Goal: Check status: Check status

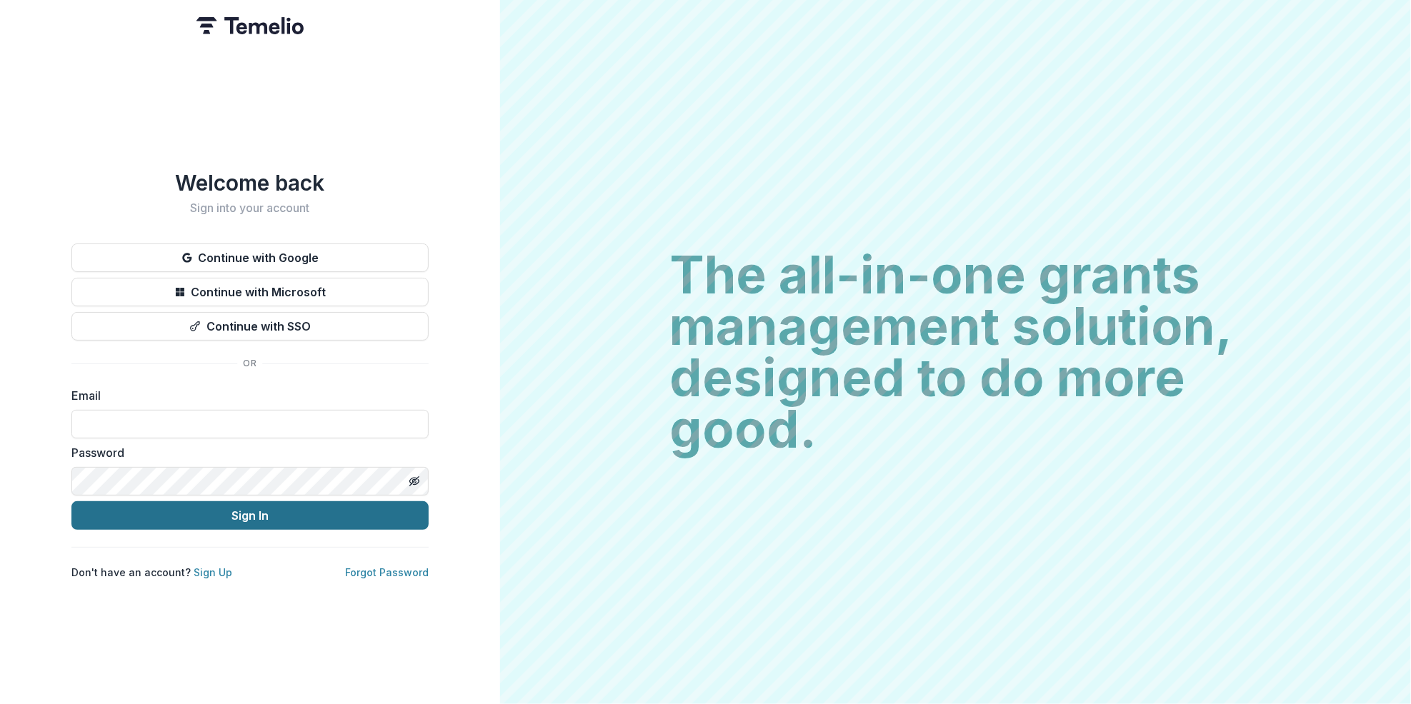
type input "**********"
click at [263, 513] on button "Sign In" at bounding box center [249, 515] width 357 height 29
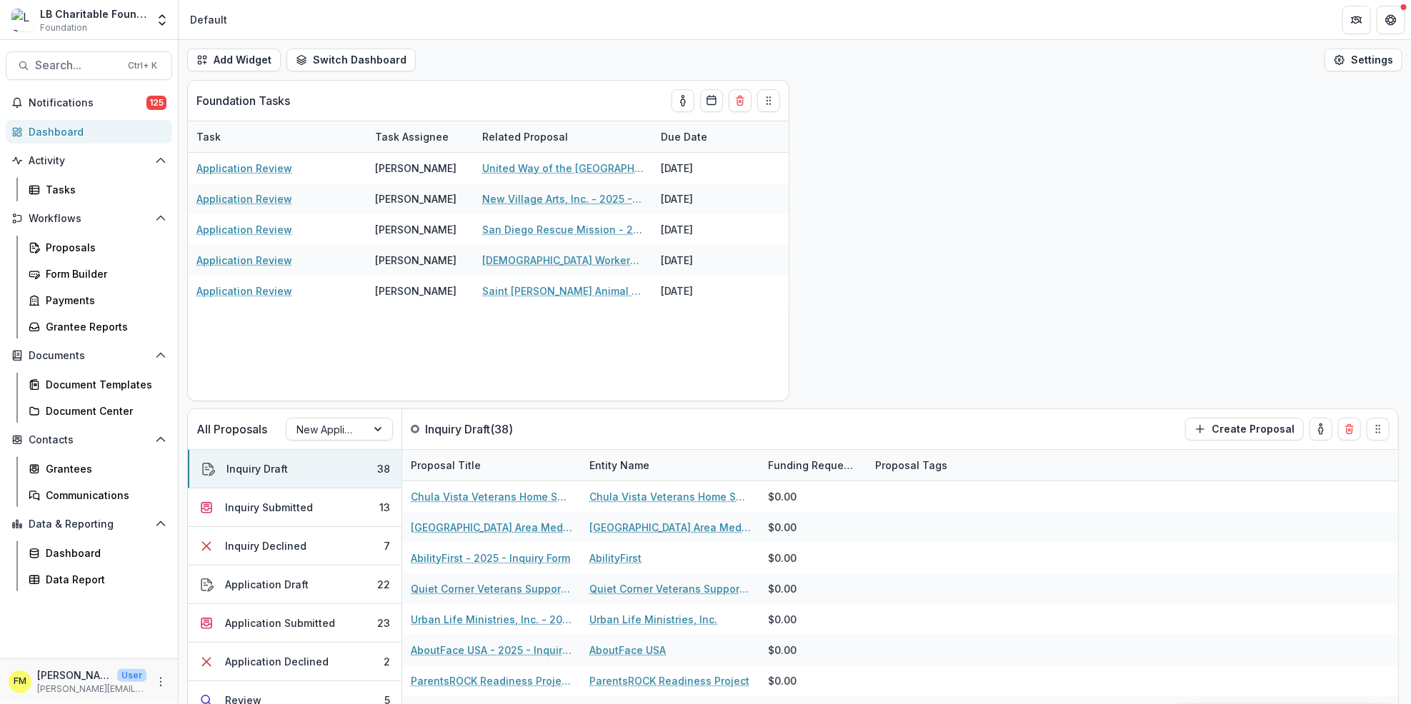
click at [81, 129] on div "Dashboard" at bounding box center [95, 131] width 132 height 15
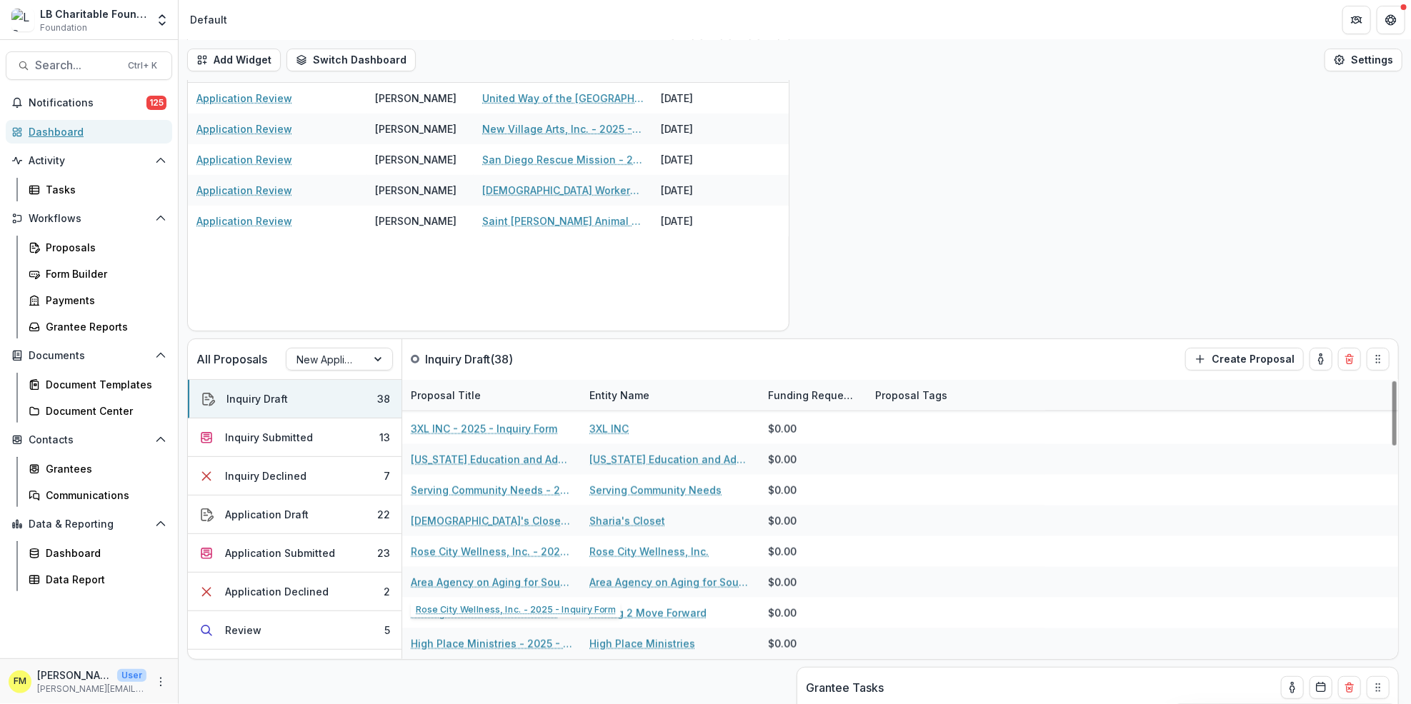
scroll to position [95, 0]
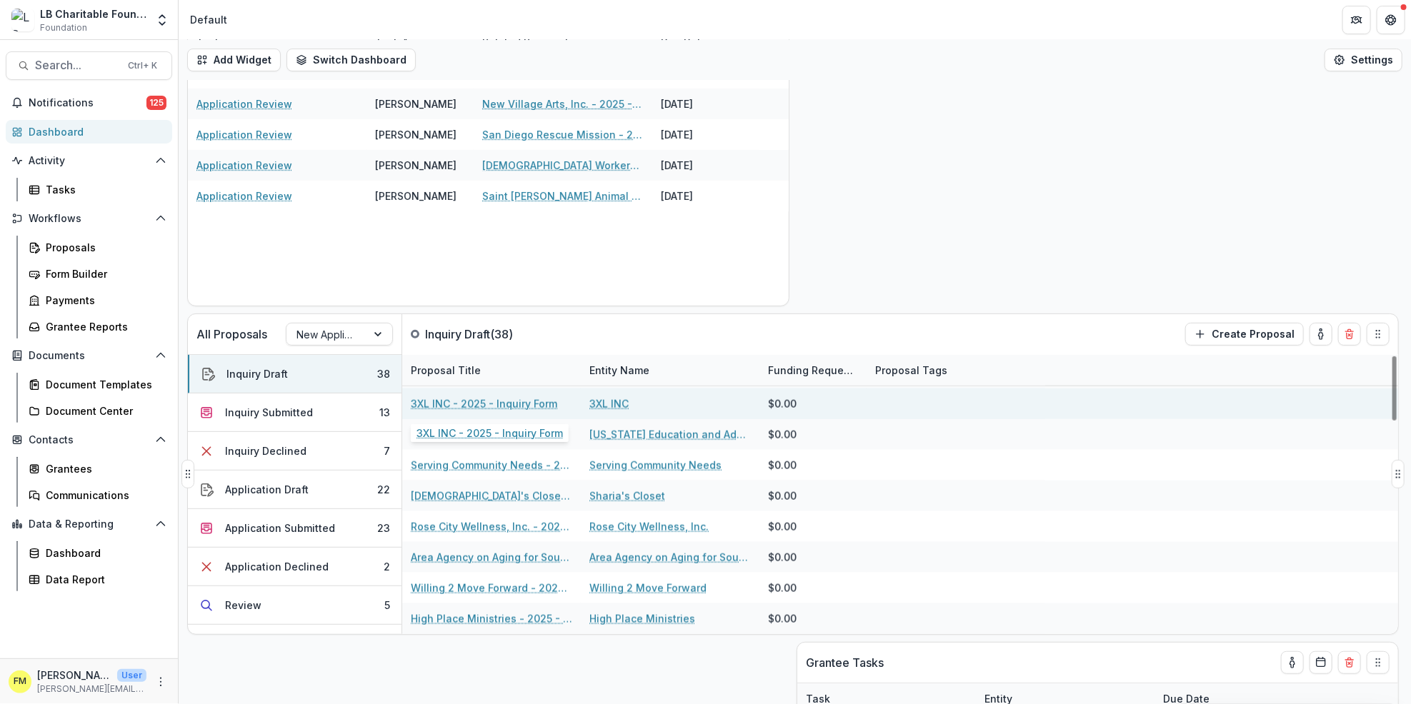
click at [460, 404] on link "3XL INC - 2025 - Inquiry Form" at bounding box center [484, 403] width 146 height 15
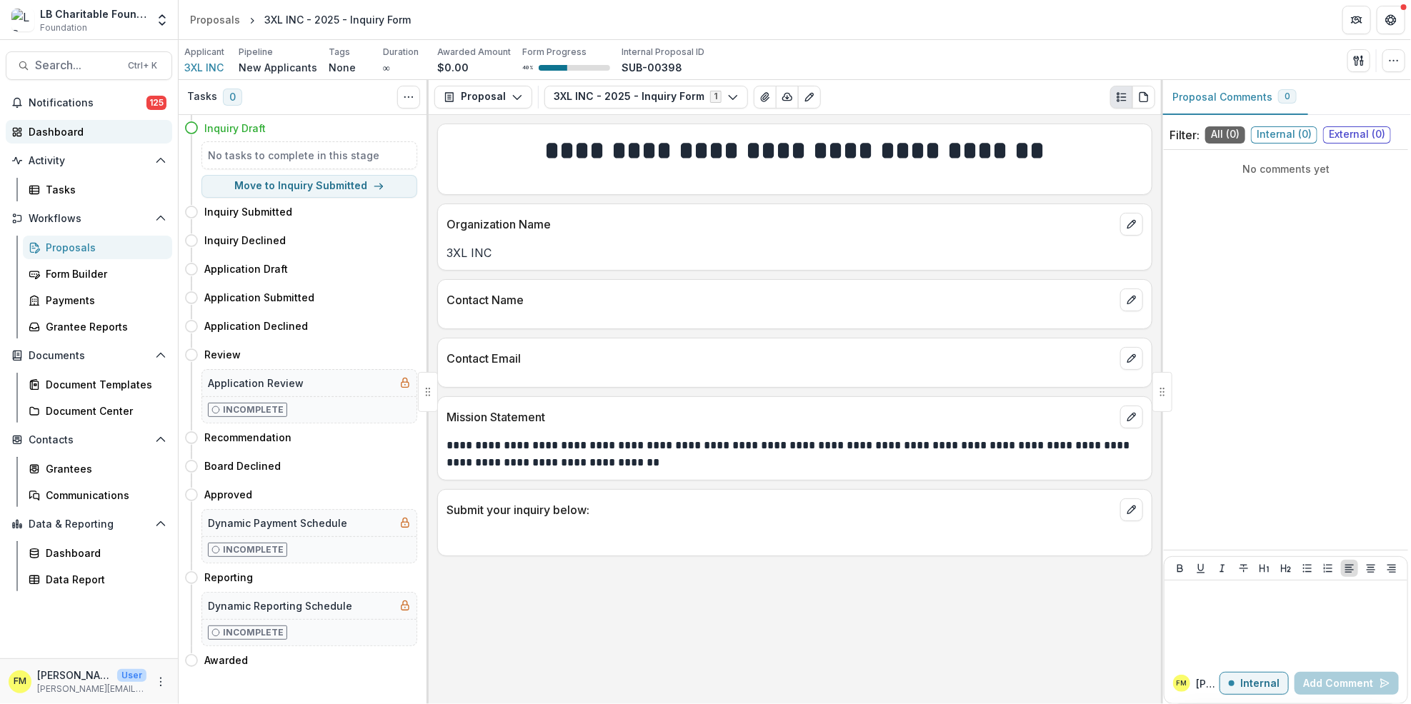
click at [98, 134] on div "Dashboard" at bounding box center [95, 131] width 132 height 15
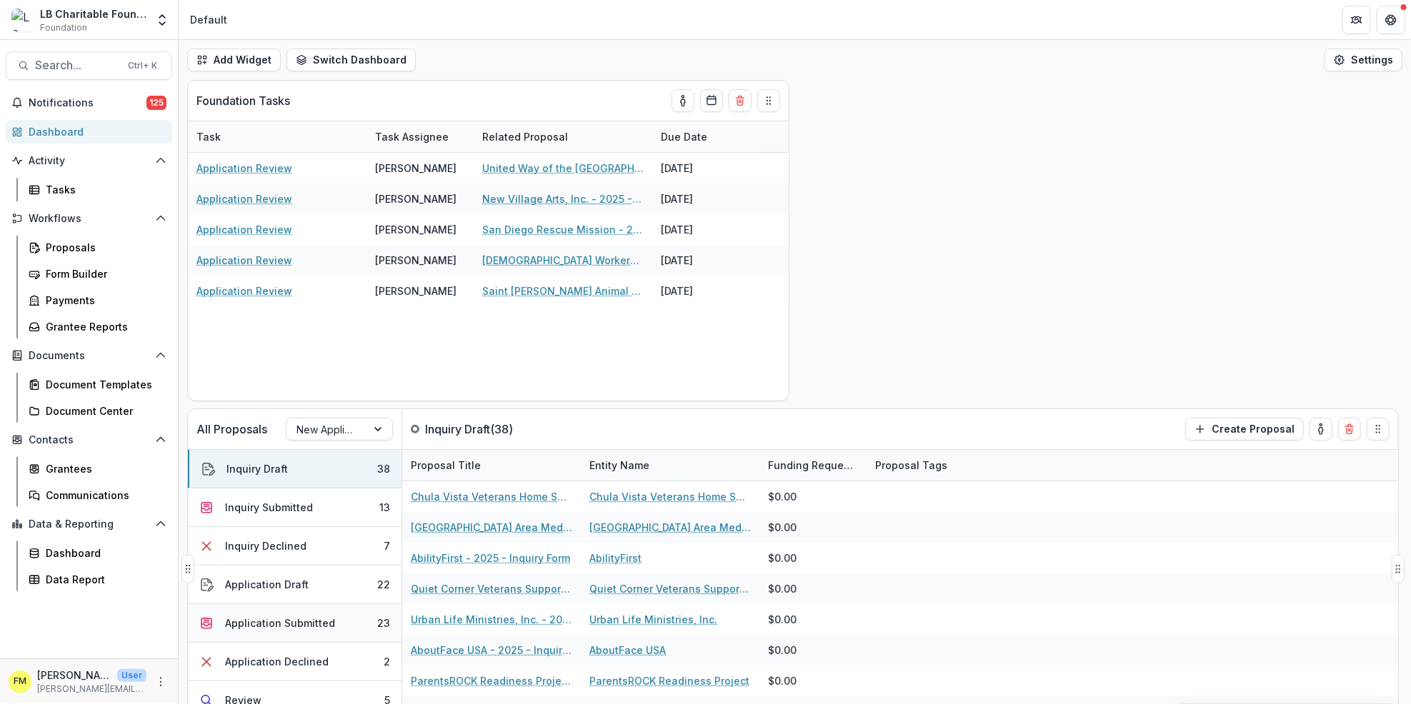
click at [364, 621] on button "Application Submitted 23" at bounding box center [295, 623] width 214 height 39
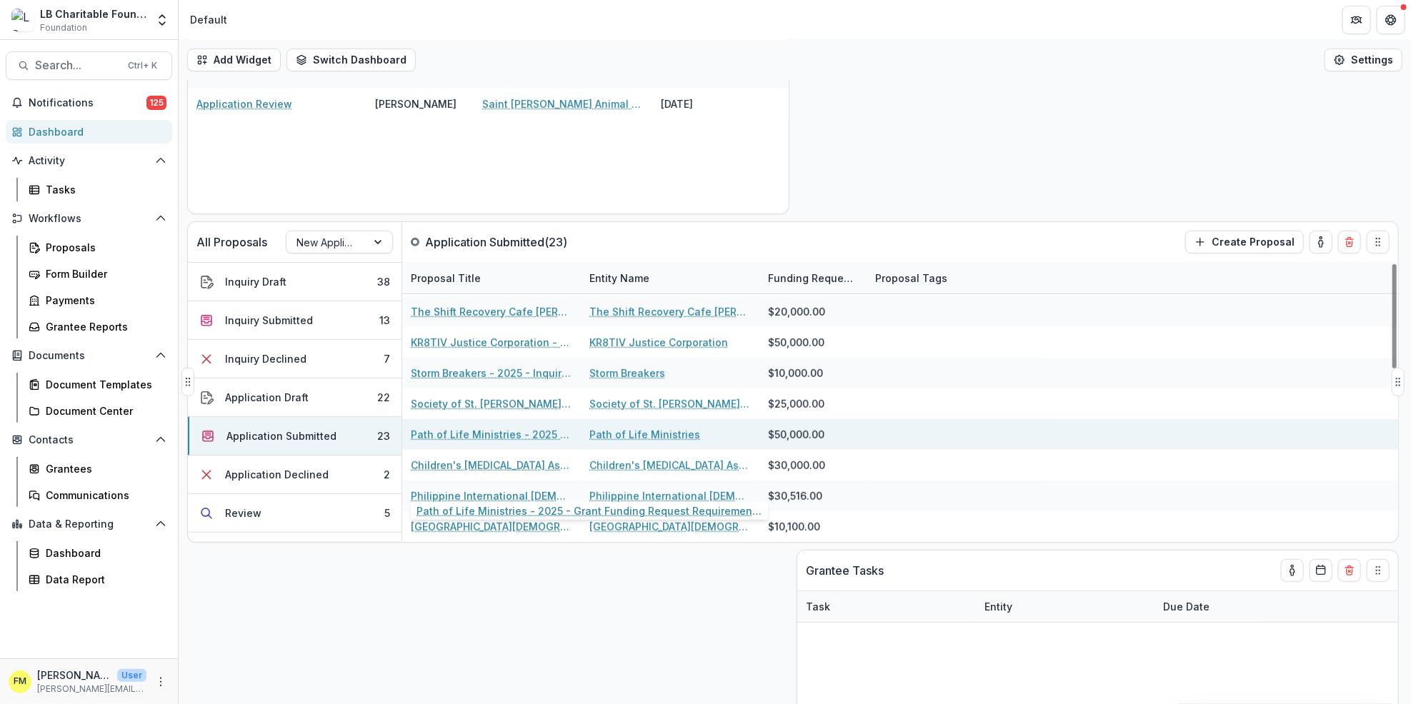
scroll to position [190, 0]
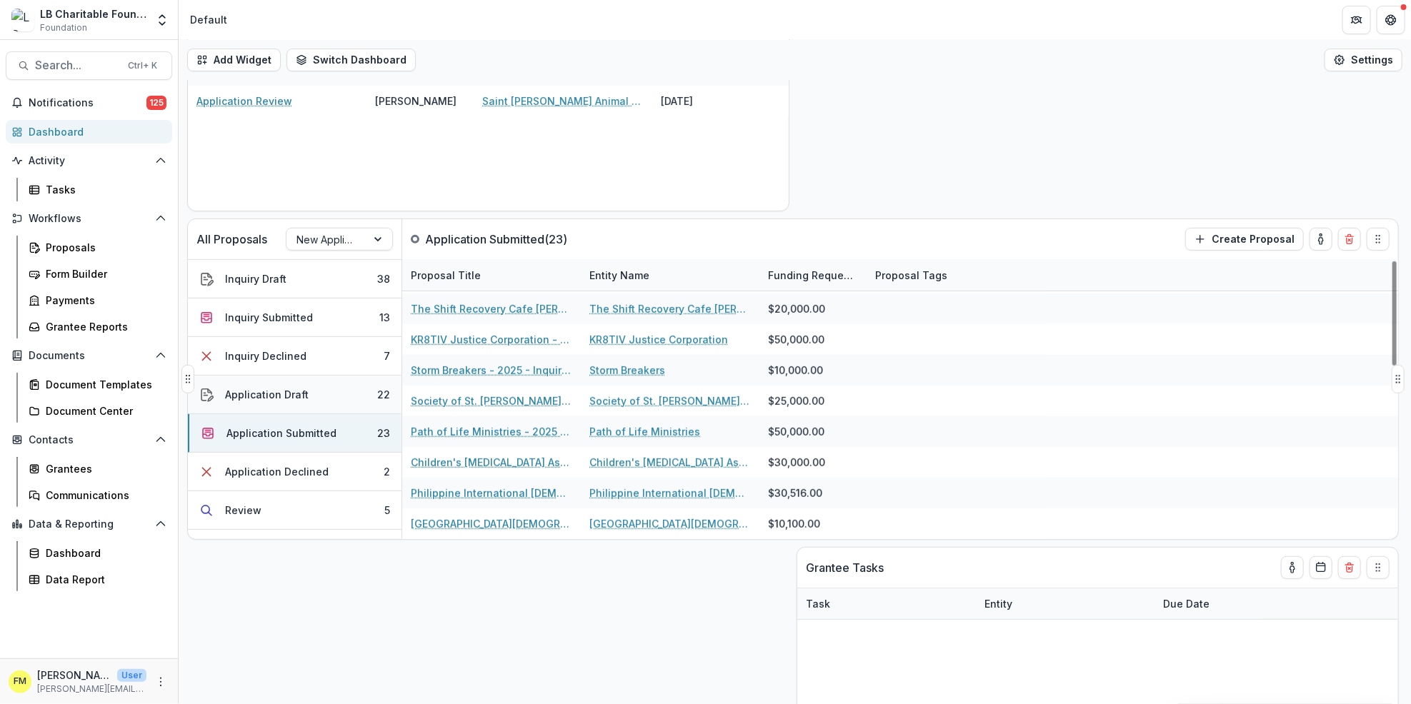
click at [347, 402] on button "Application Draft 22" at bounding box center [295, 395] width 214 height 39
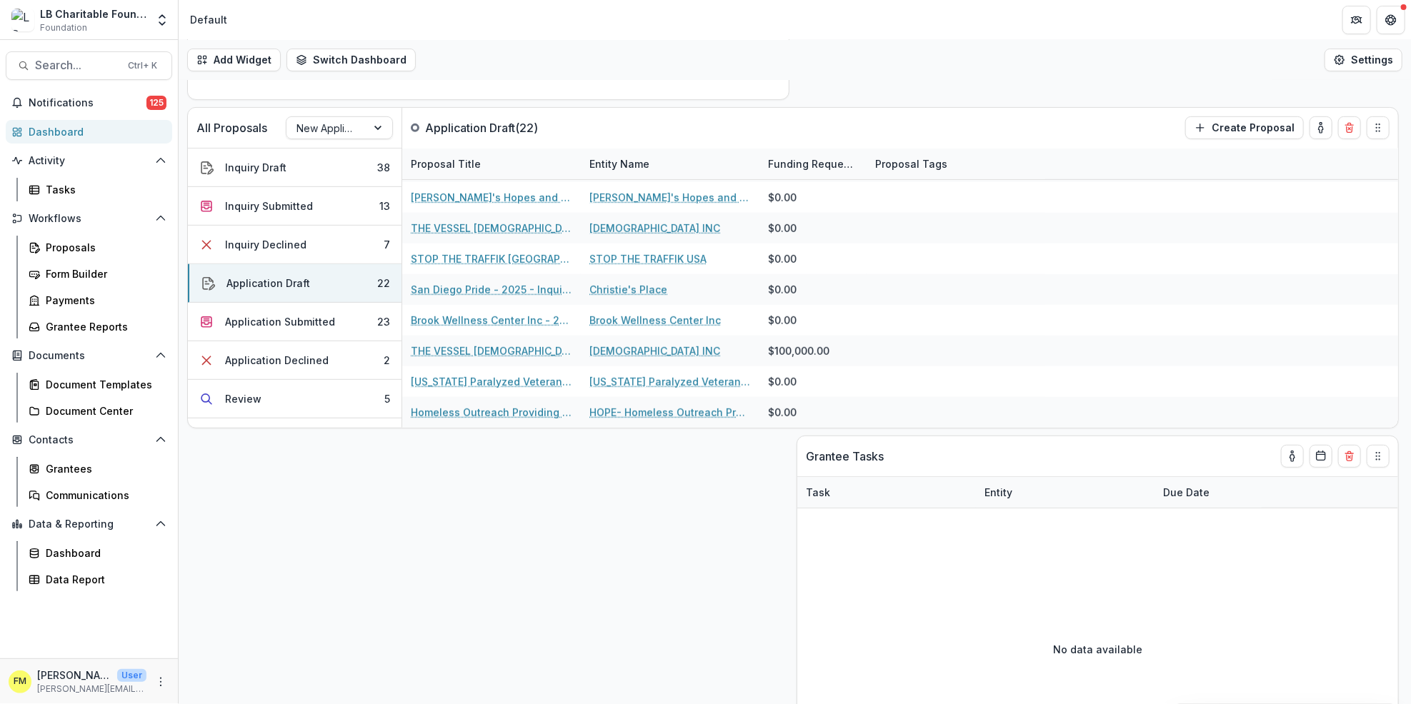
scroll to position [111, 0]
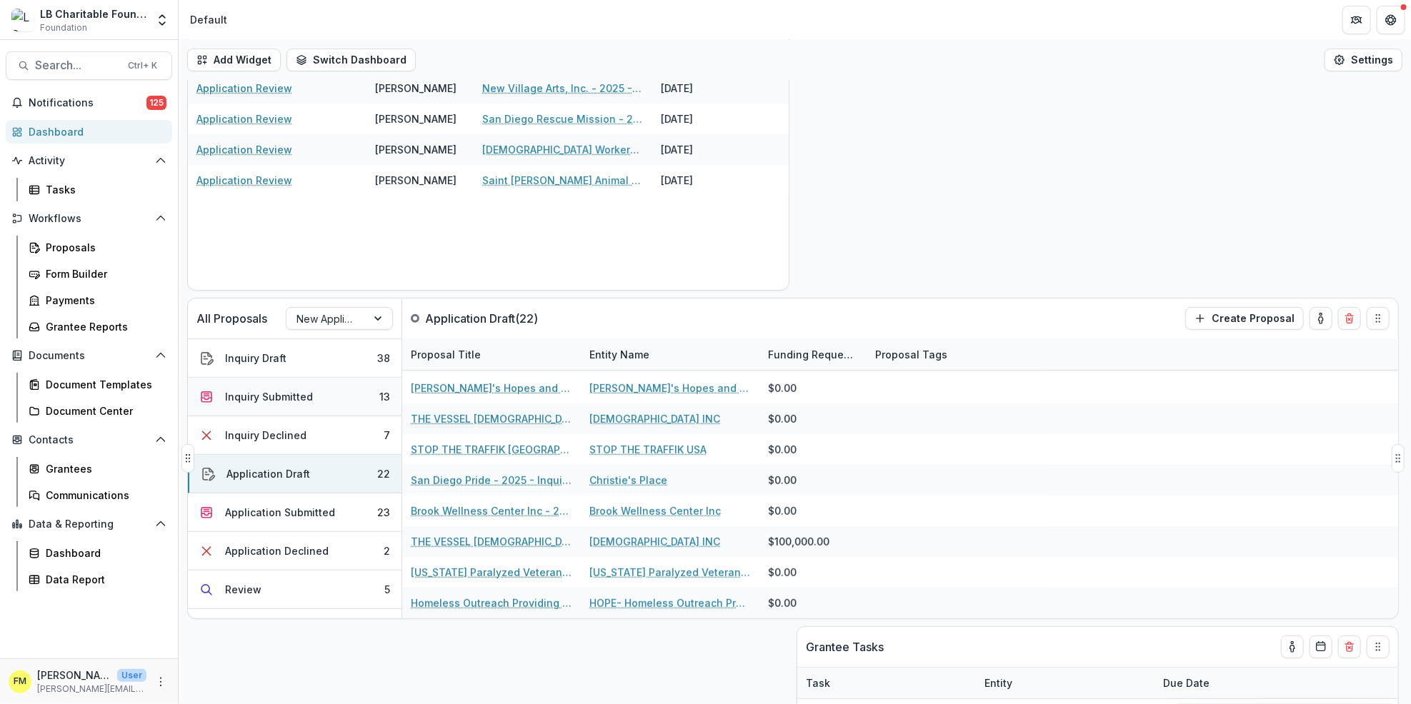
click at [338, 401] on button "Inquiry Submitted 13" at bounding box center [295, 397] width 214 height 39
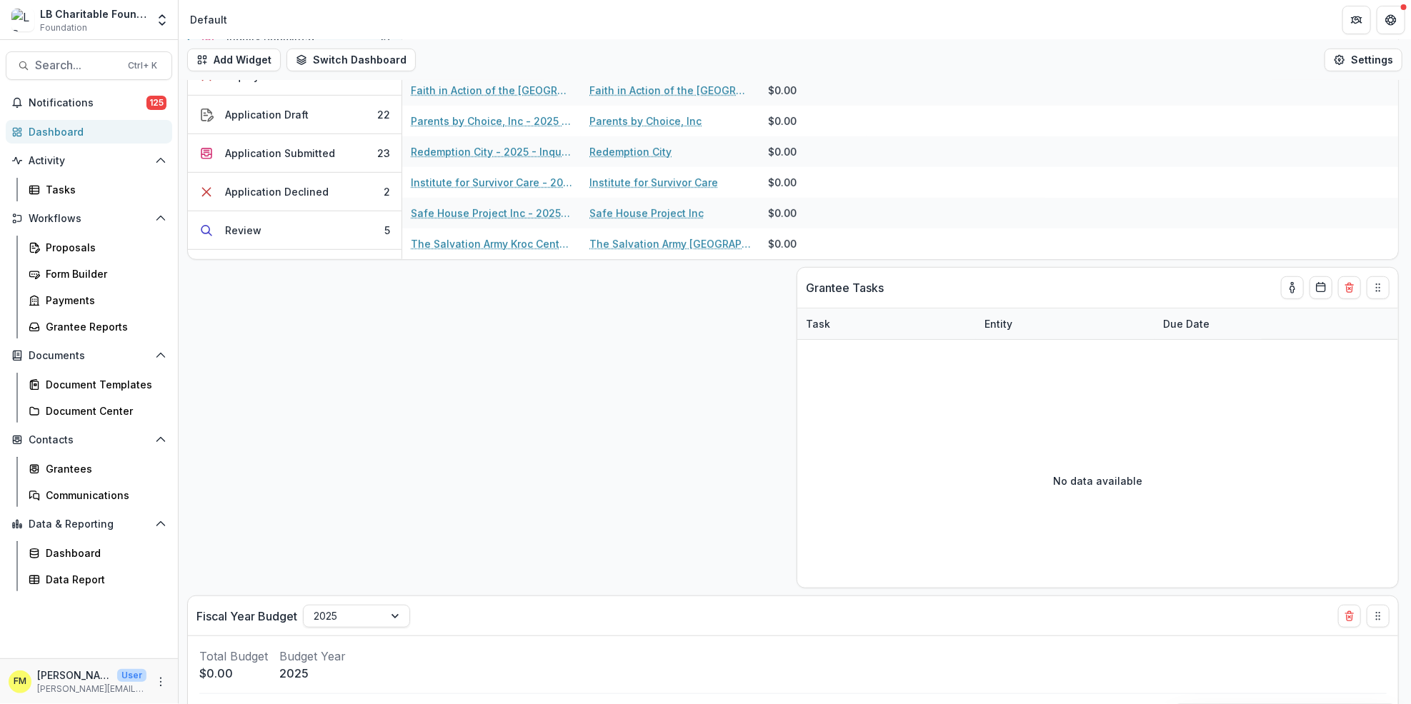
scroll to position [396, 0]
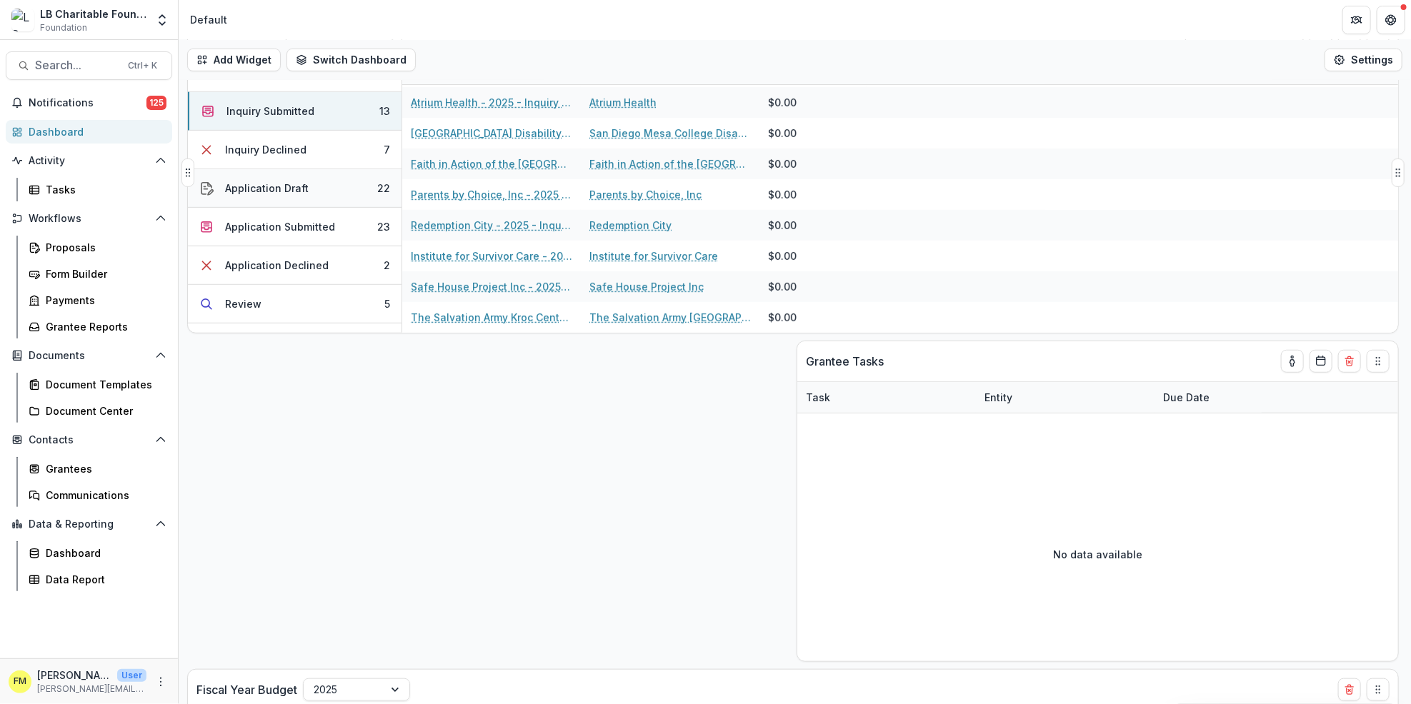
click at [343, 188] on button "Application Draft 22" at bounding box center [295, 188] width 214 height 39
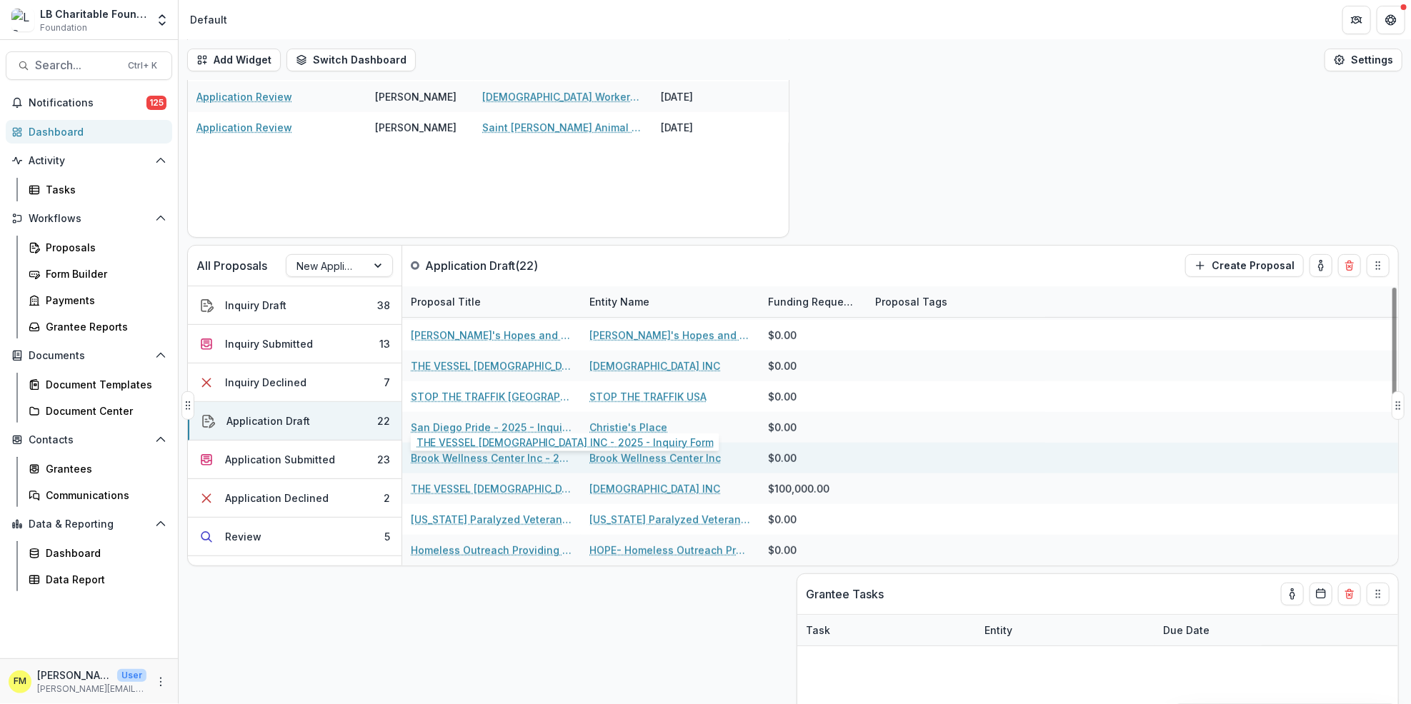
scroll to position [206, 0]
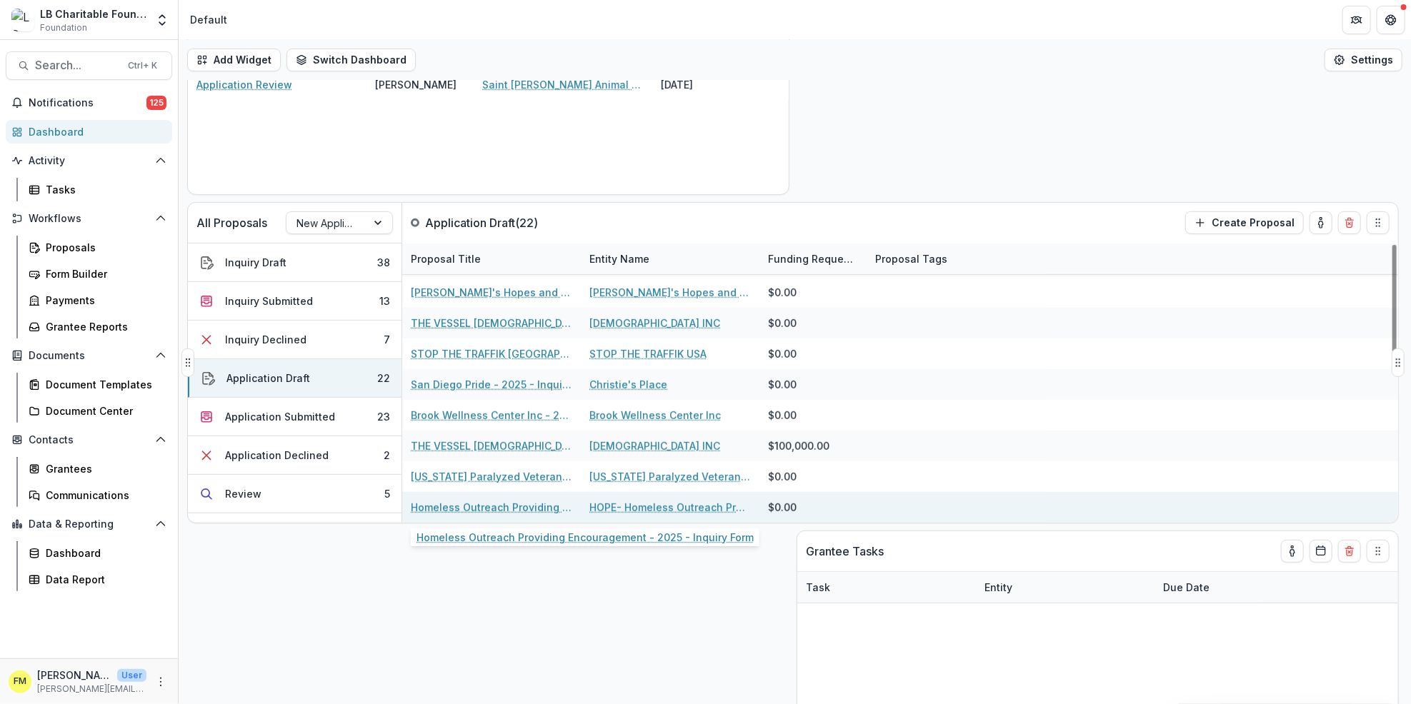
click at [529, 507] on link "Homeless Outreach Providing Encouragement - 2025 - Inquiry Form" at bounding box center [491, 507] width 161 height 15
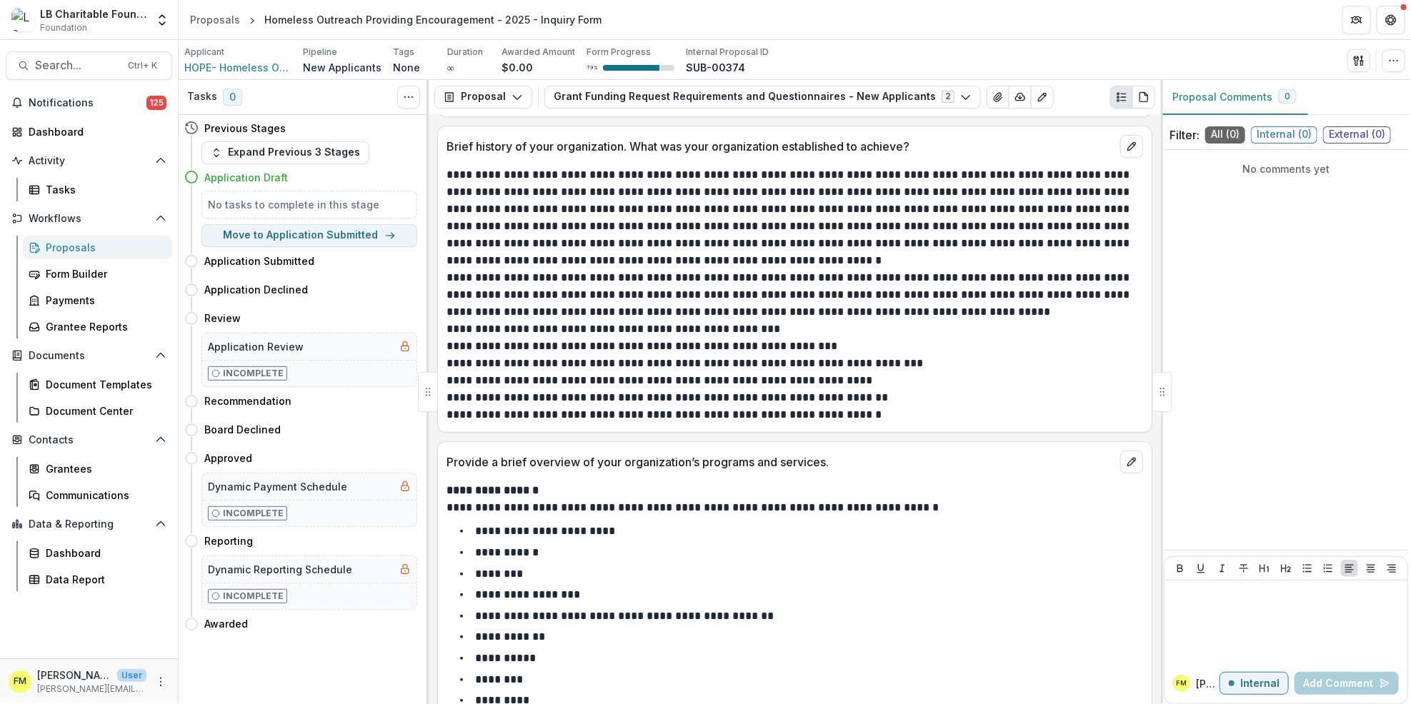
scroll to position [286, 0]
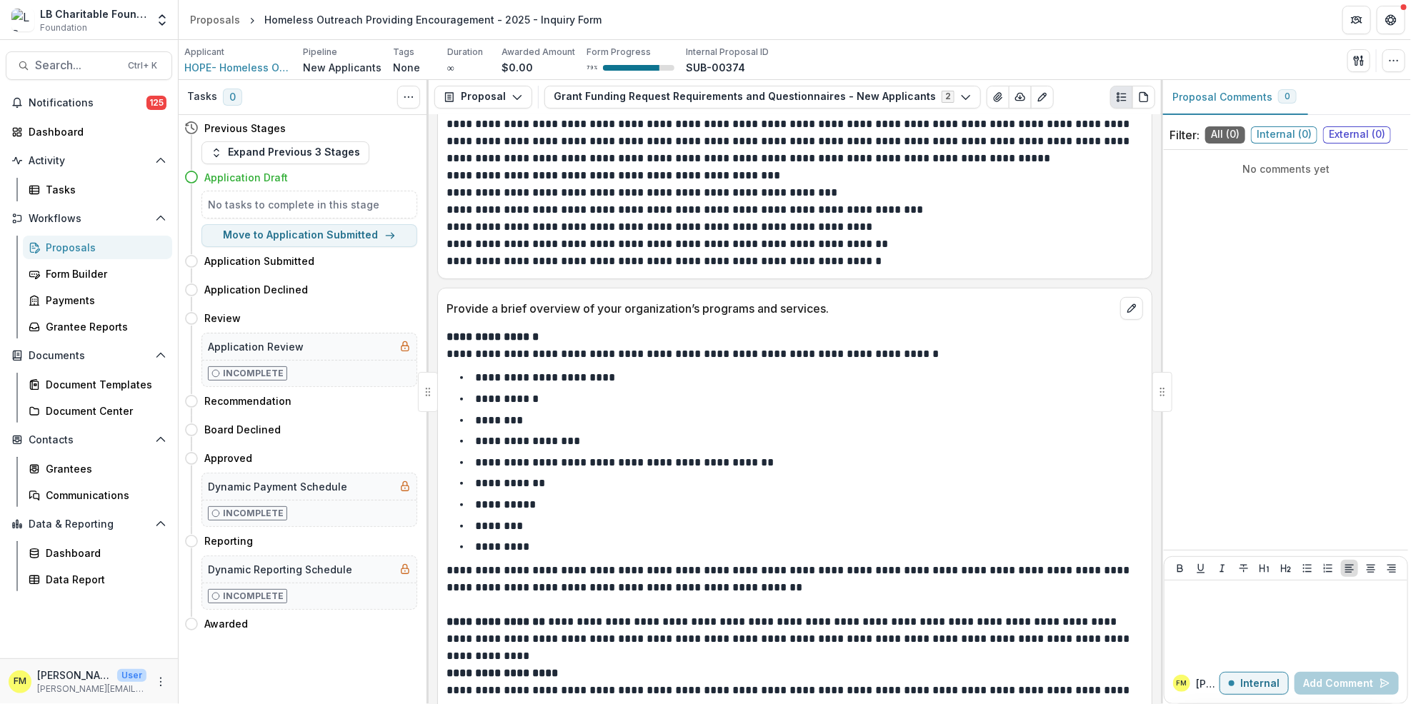
click at [49, 119] on div "Notifications 125 Dashboard Activity Tasks Workflows Proposals Form Builder Pay…" at bounding box center [89, 374] width 178 height 567
click at [64, 140] on link "Dashboard" at bounding box center [89, 132] width 166 height 24
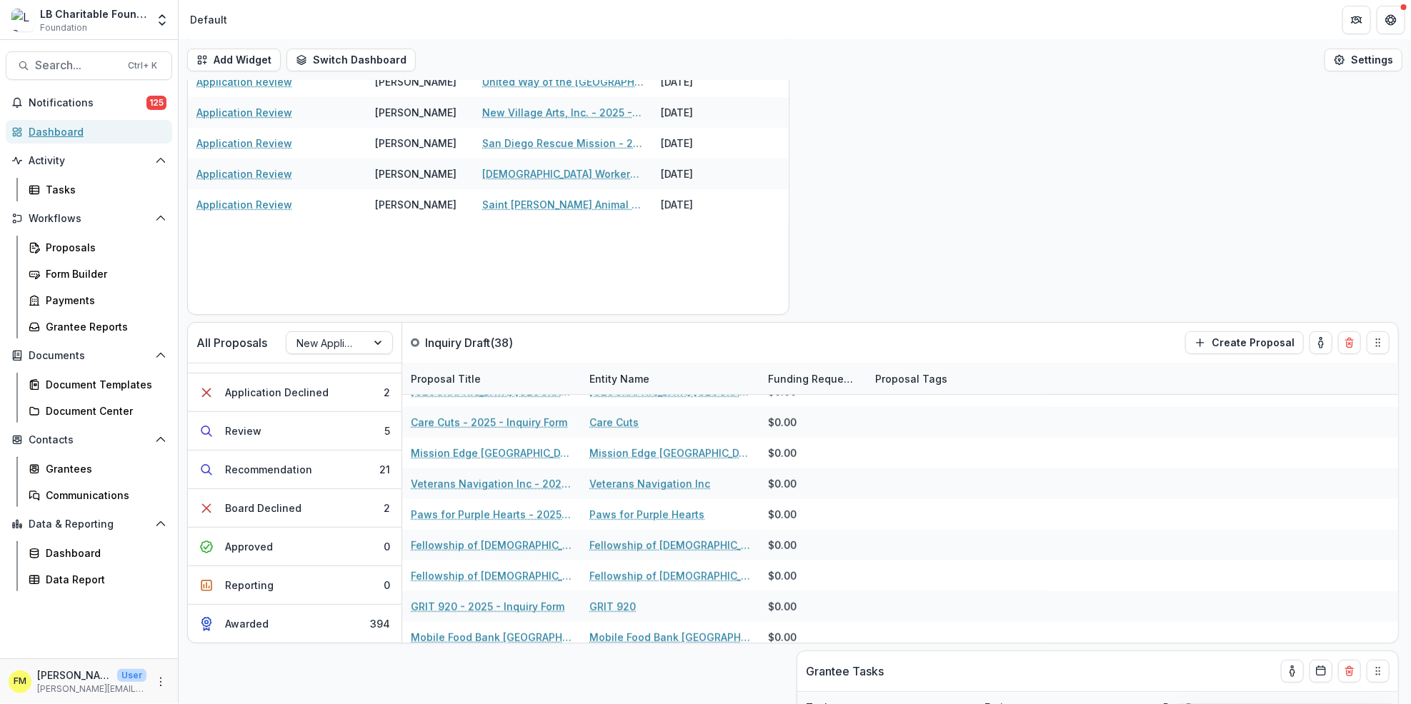
scroll to position [190, 0]
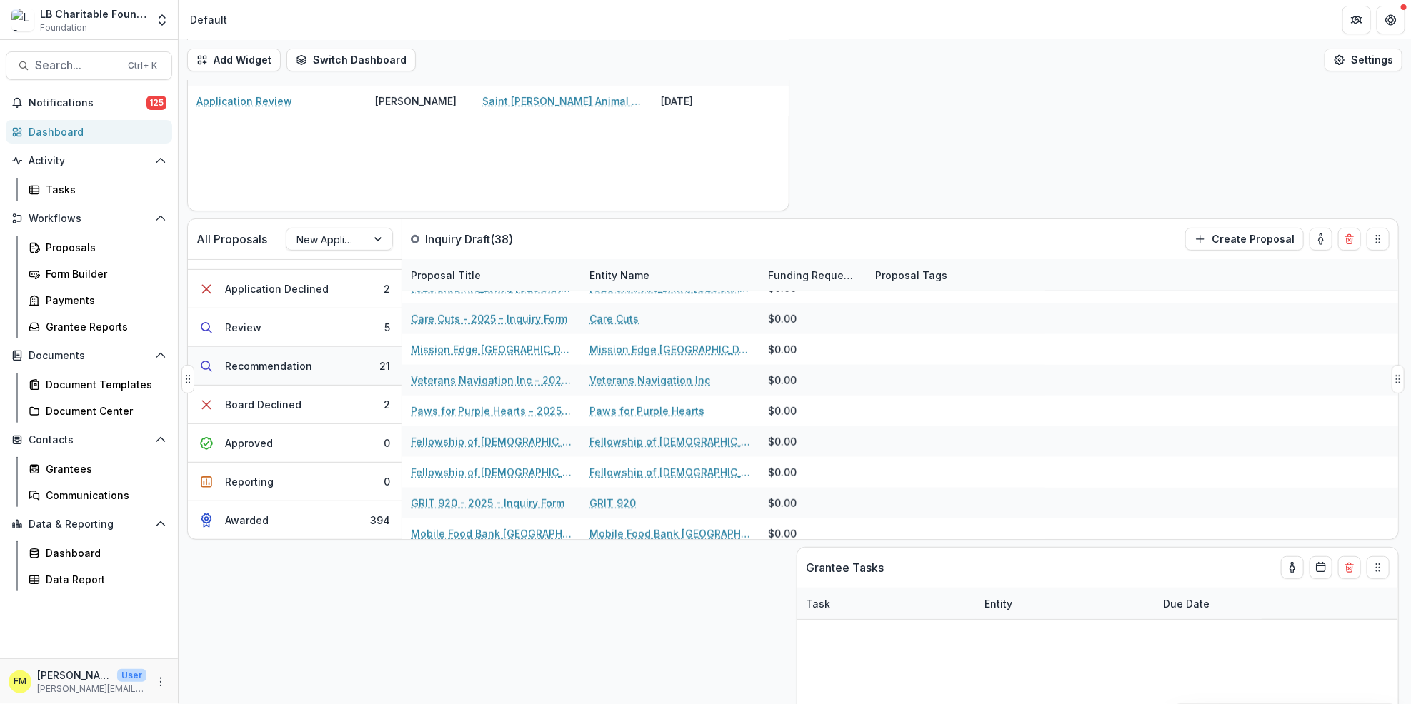
click at [357, 374] on button "Recommendation 21" at bounding box center [295, 366] width 214 height 39
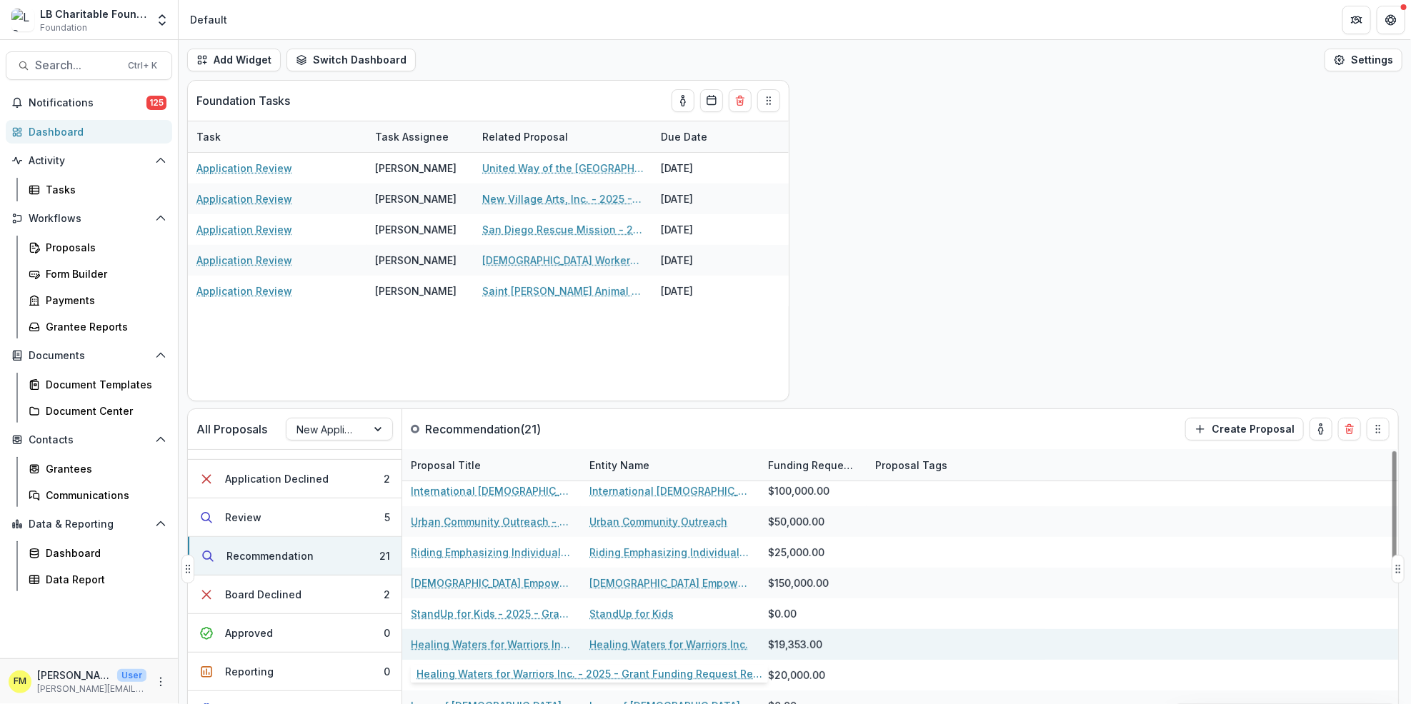
click at [493, 647] on link "Healing Waters for Warriors Inc. - 2025 - Grant Funding Request Requirements an…" at bounding box center [491, 644] width 161 height 15
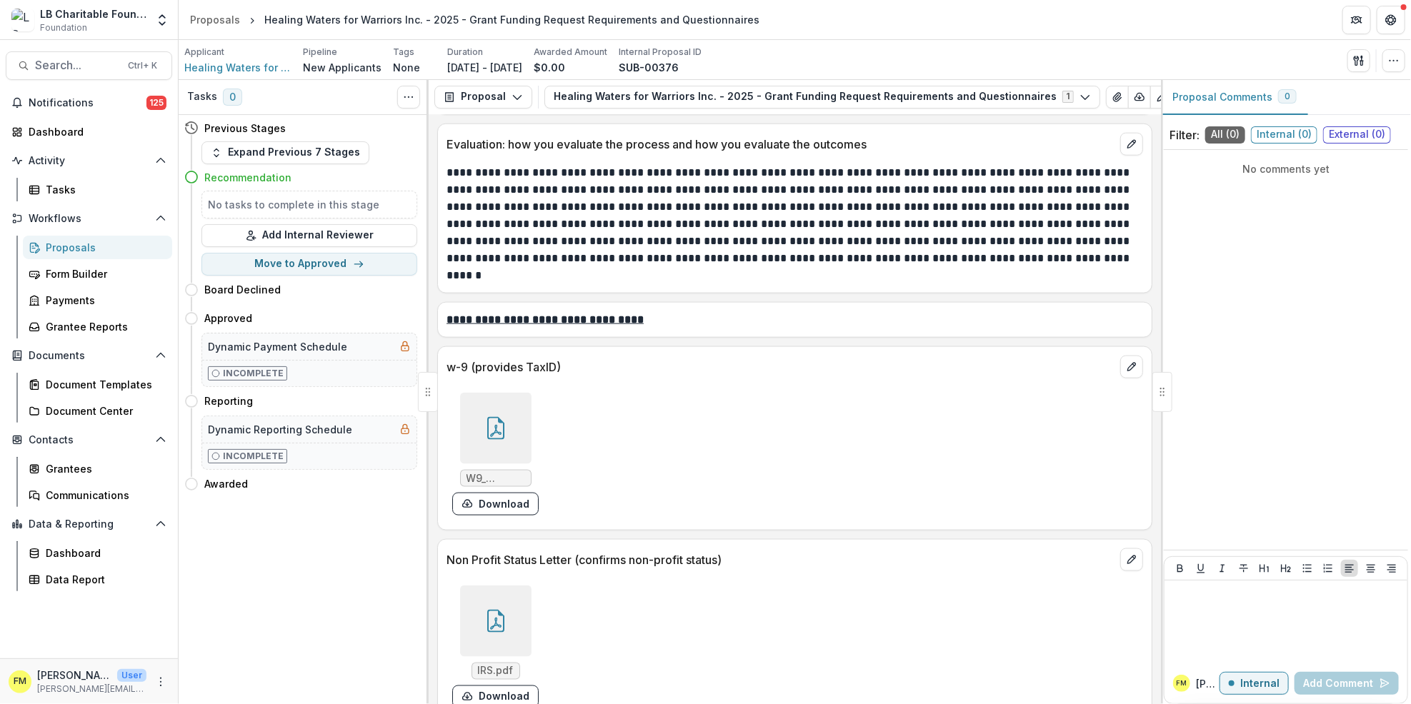
scroll to position [4189, 0]
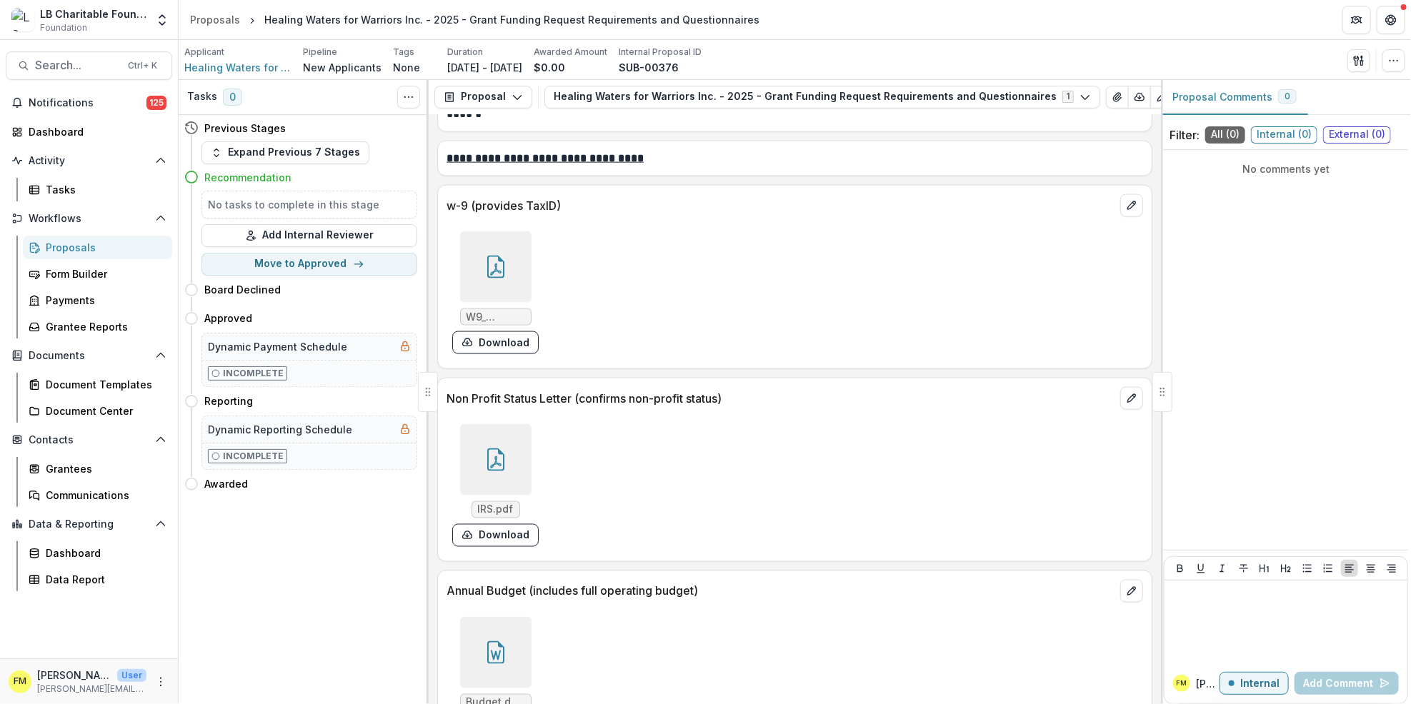
click at [497, 288] on div at bounding box center [495, 266] width 71 height 71
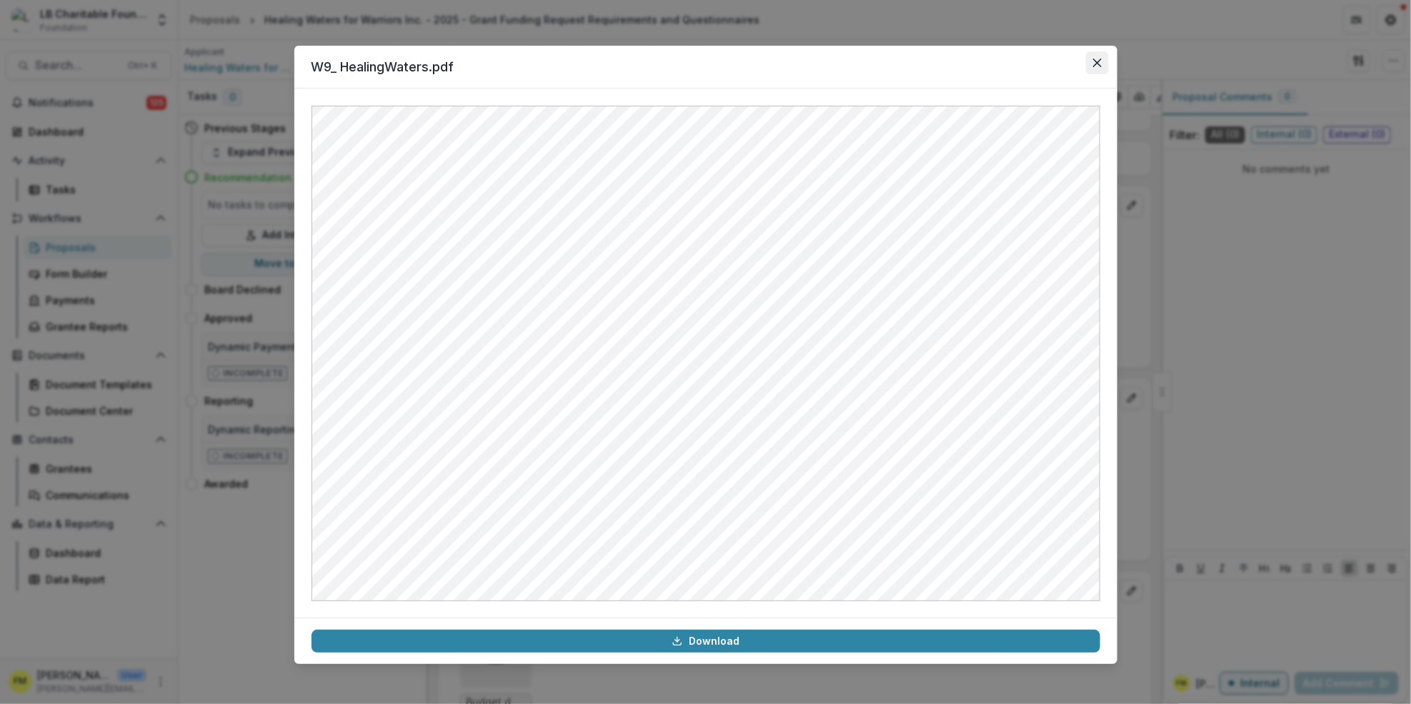
click at [1096, 56] on button "Close" at bounding box center [1097, 62] width 23 height 23
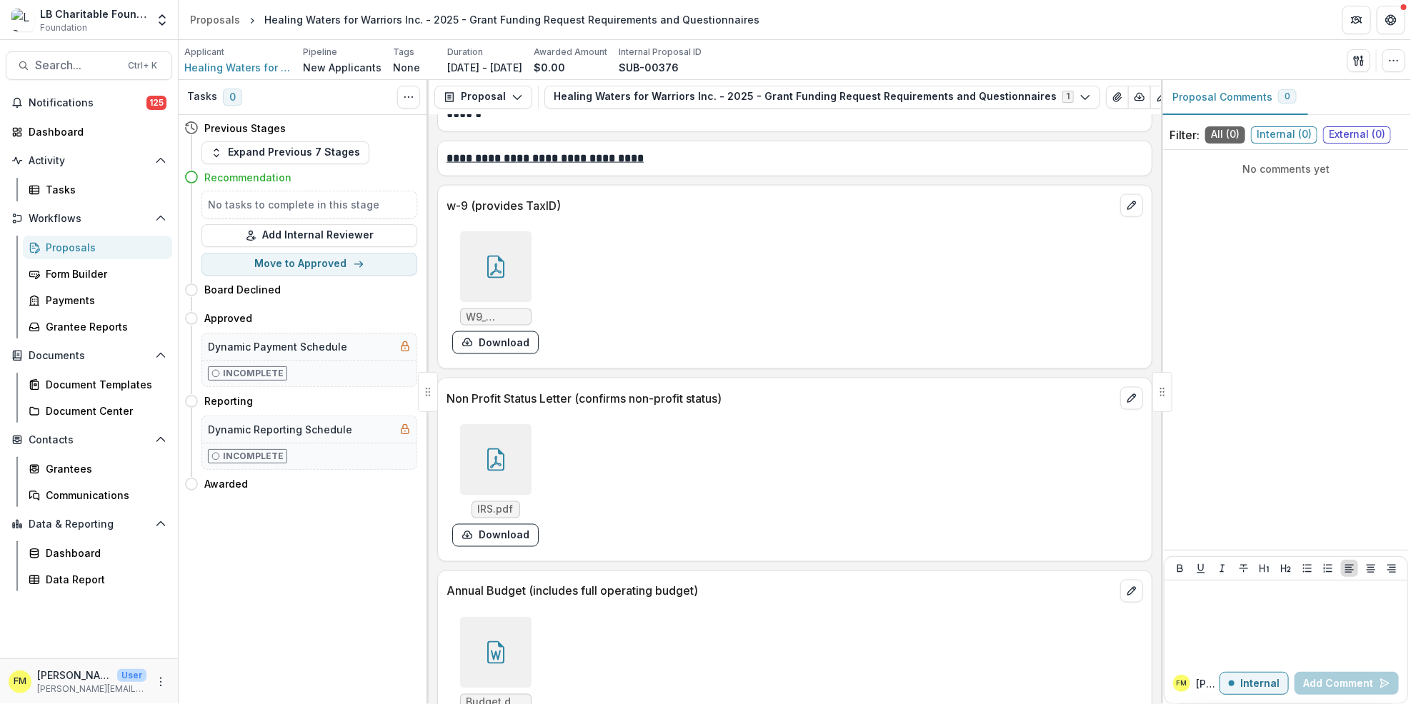
click at [501, 469] on icon at bounding box center [495, 460] width 23 height 23
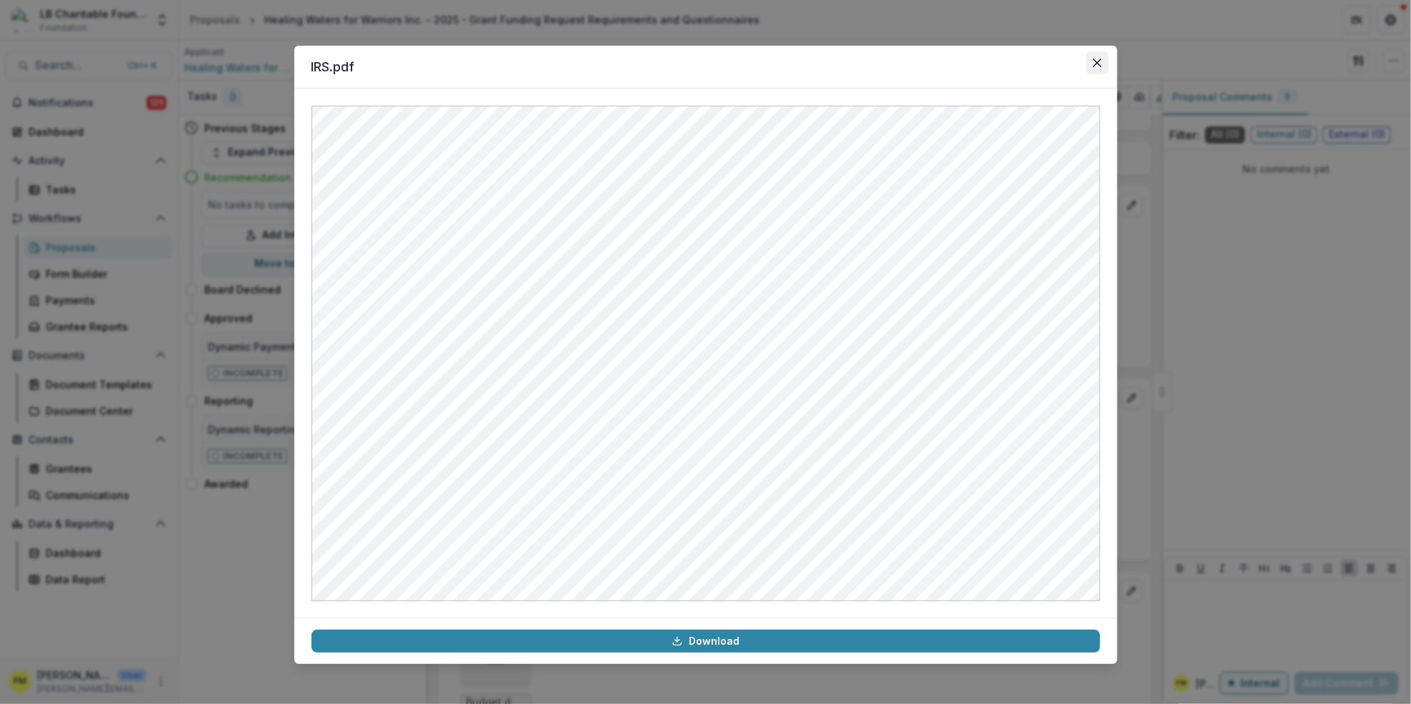
click at [1094, 59] on icon "Close" at bounding box center [1097, 63] width 9 height 9
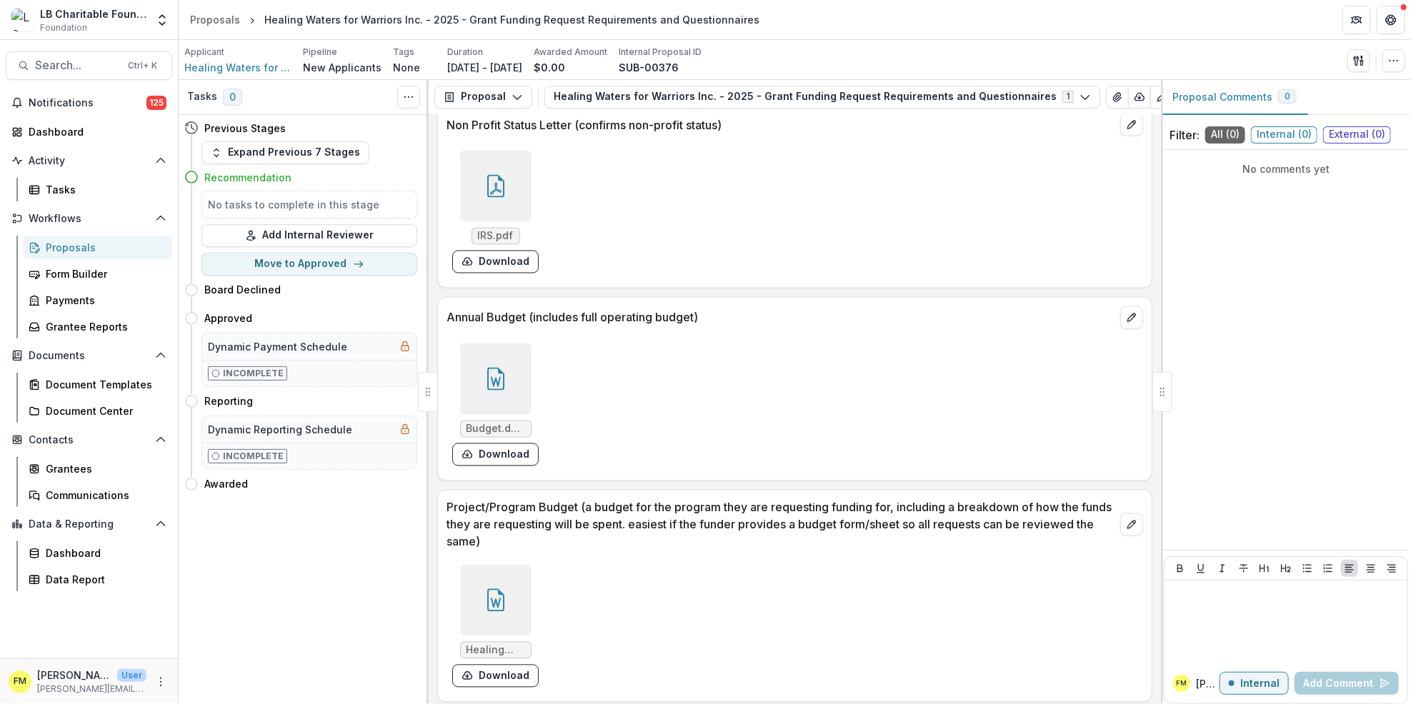
scroll to position [4475, 0]
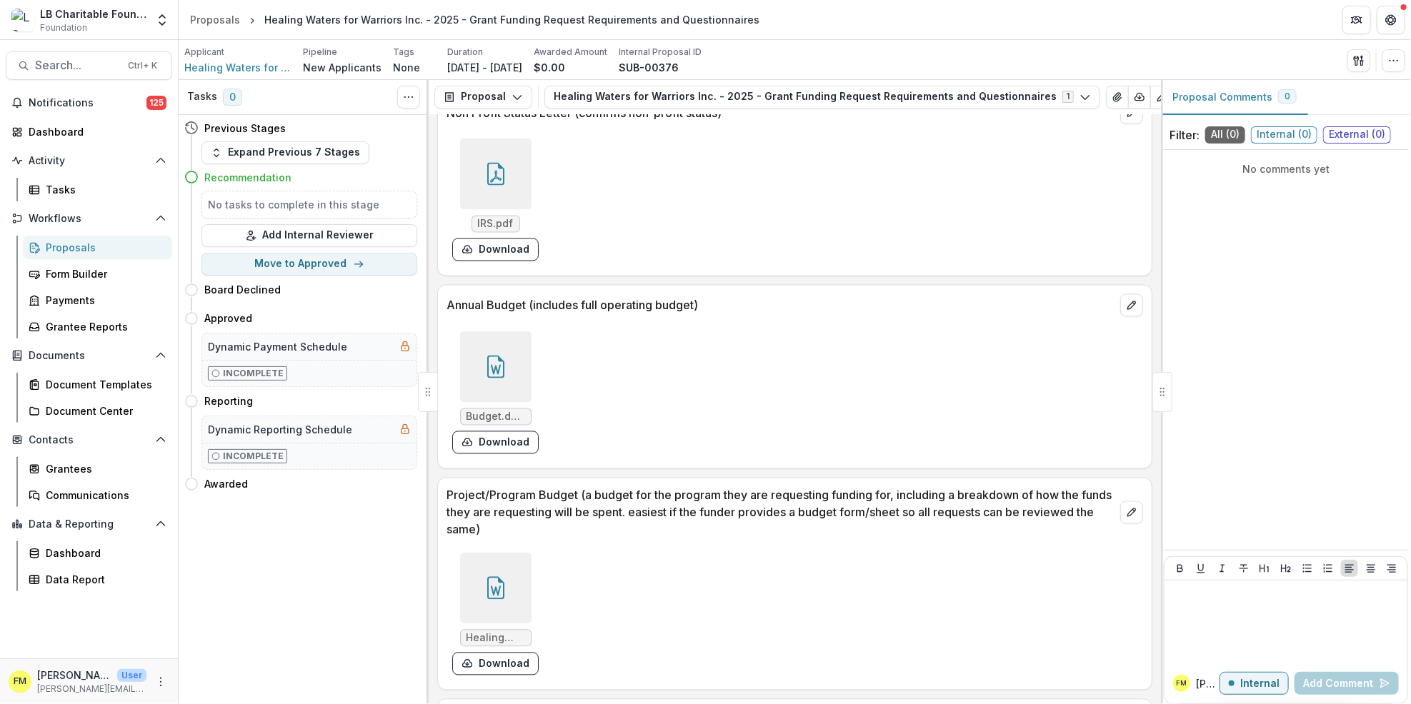
click at [502, 376] on icon at bounding box center [495, 367] width 17 height 23
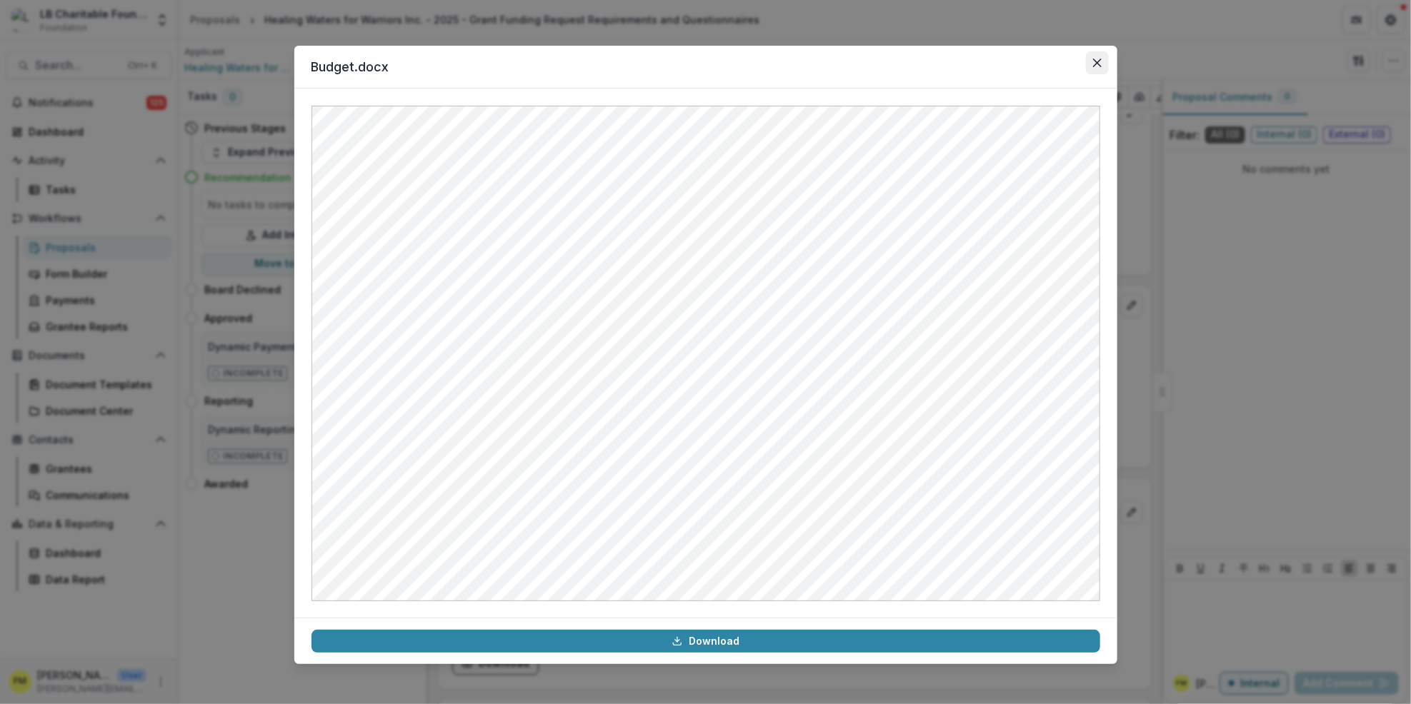
click at [1101, 59] on icon "Close" at bounding box center [1097, 63] width 9 height 9
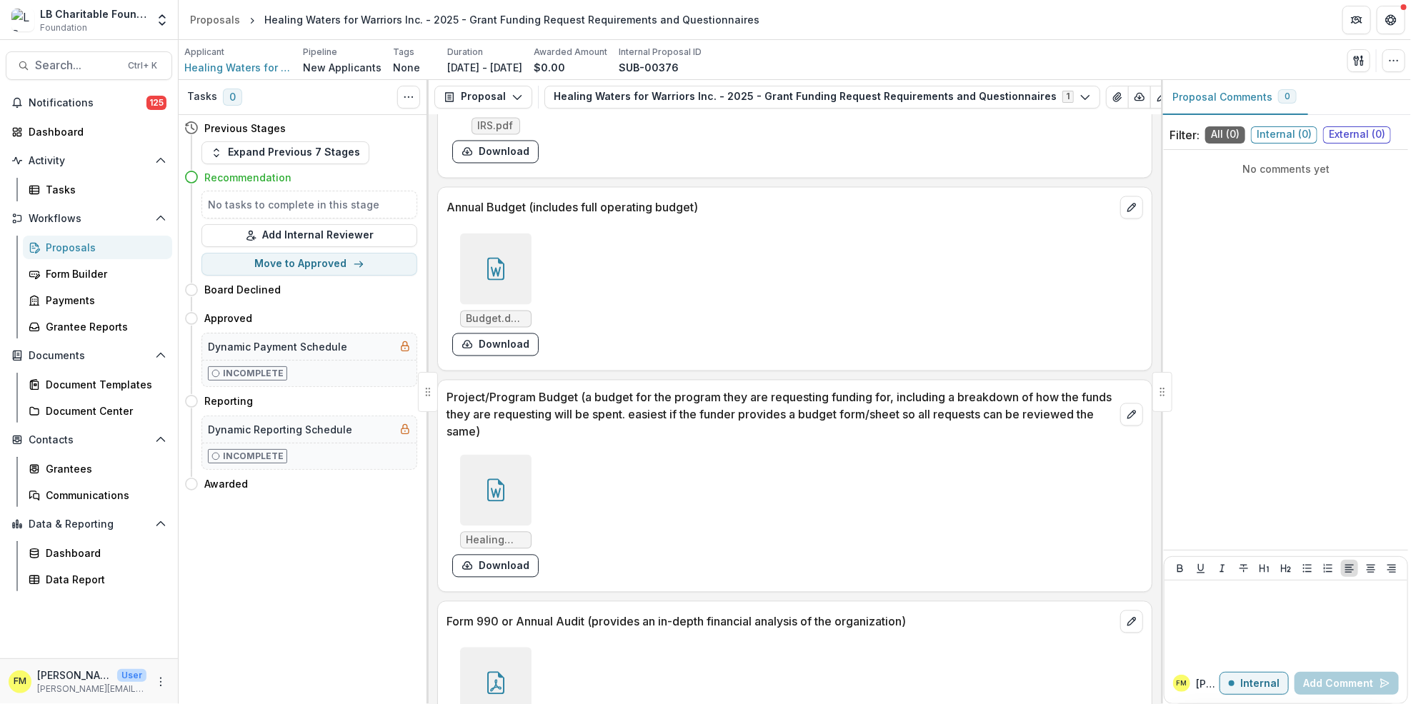
scroll to position [4668, 0]
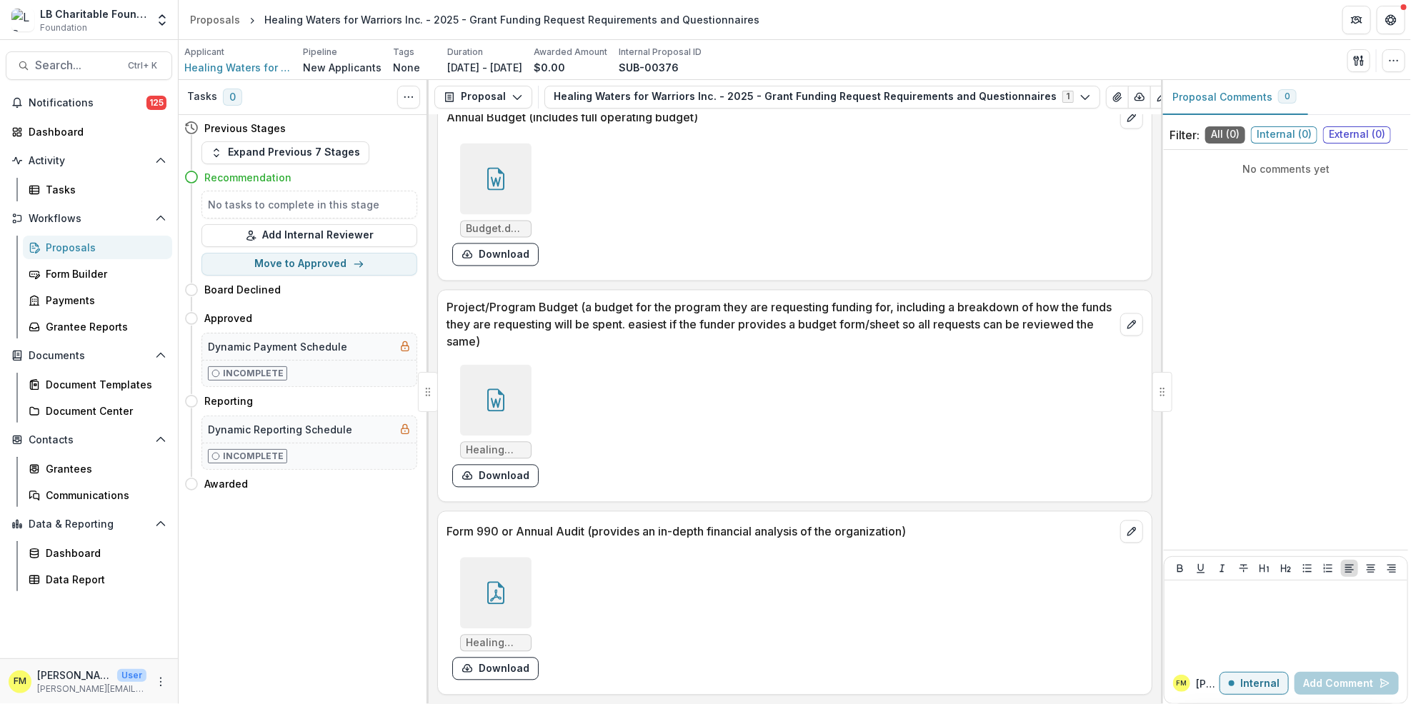
click at [497, 580] on div at bounding box center [495, 592] width 71 height 71
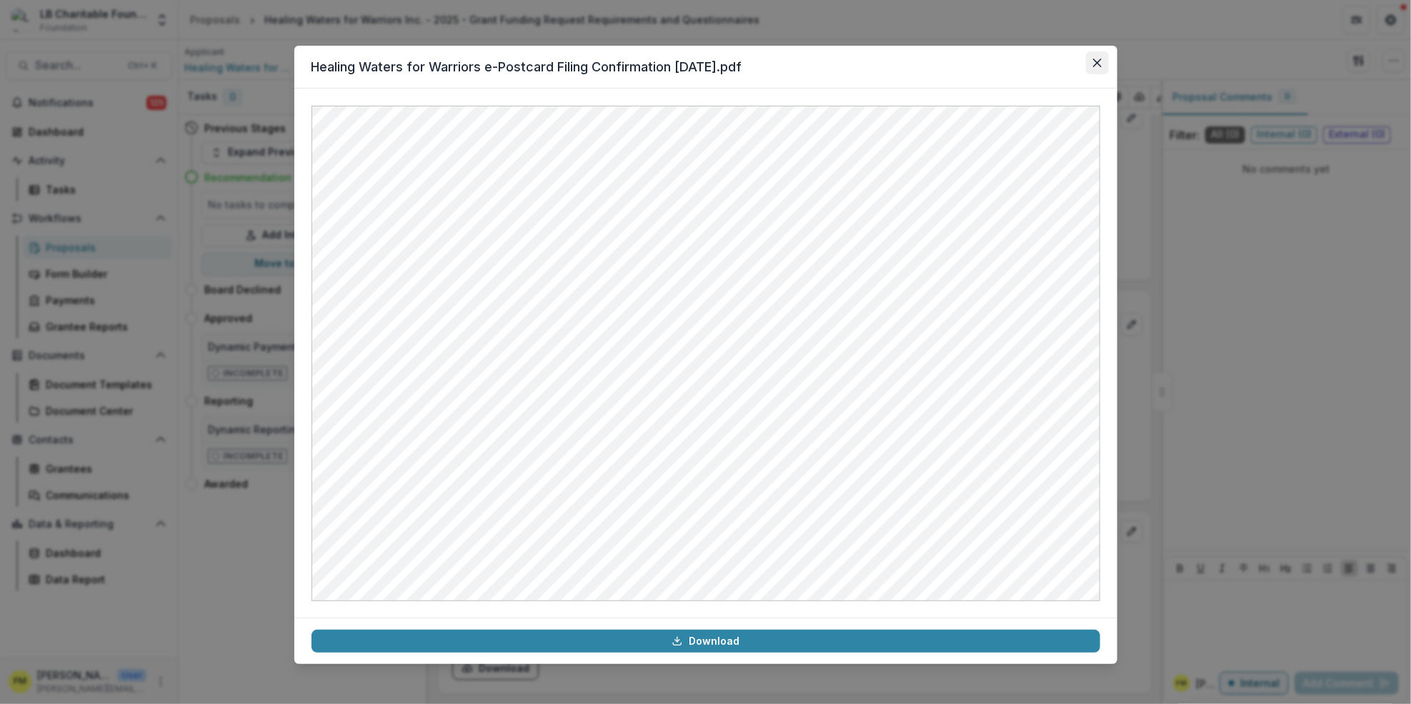
click at [1105, 60] on button "Close" at bounding box center [1097, 62] width 23 height 23
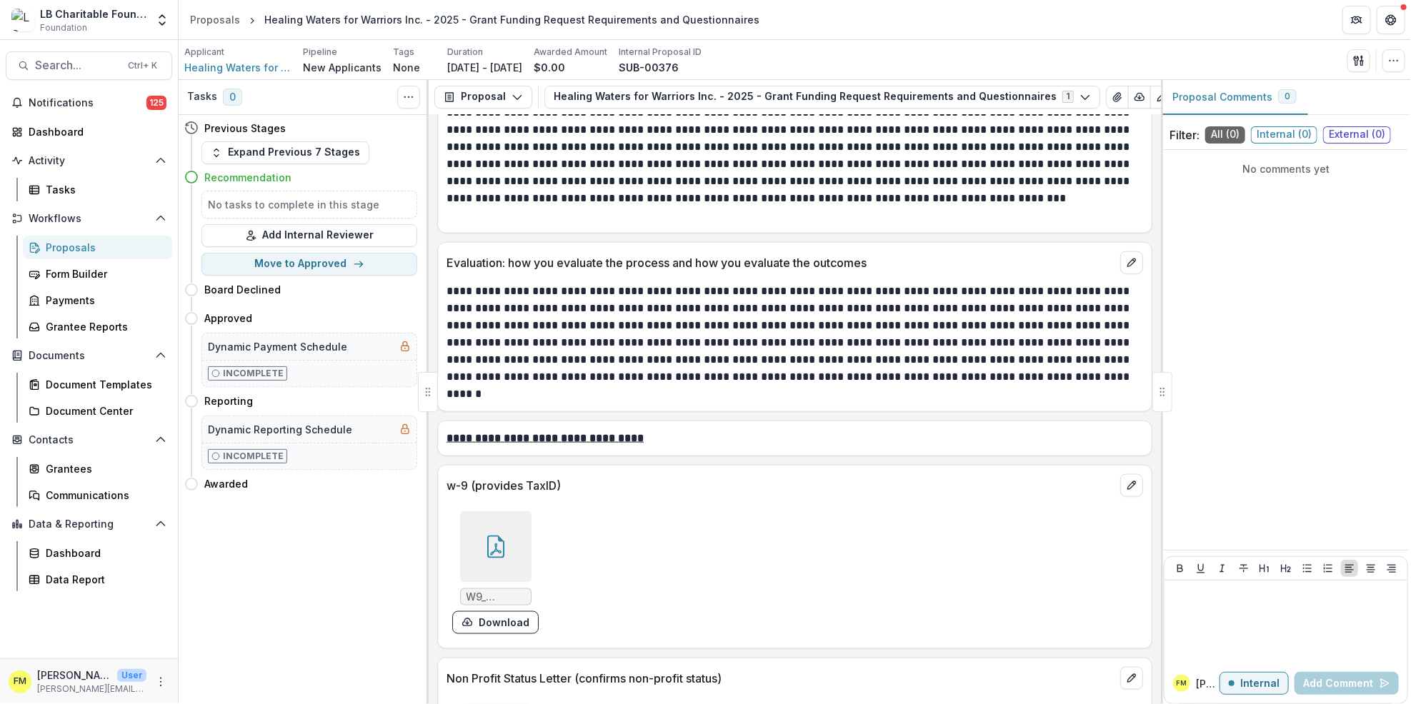
scroll to position [4097, 0]
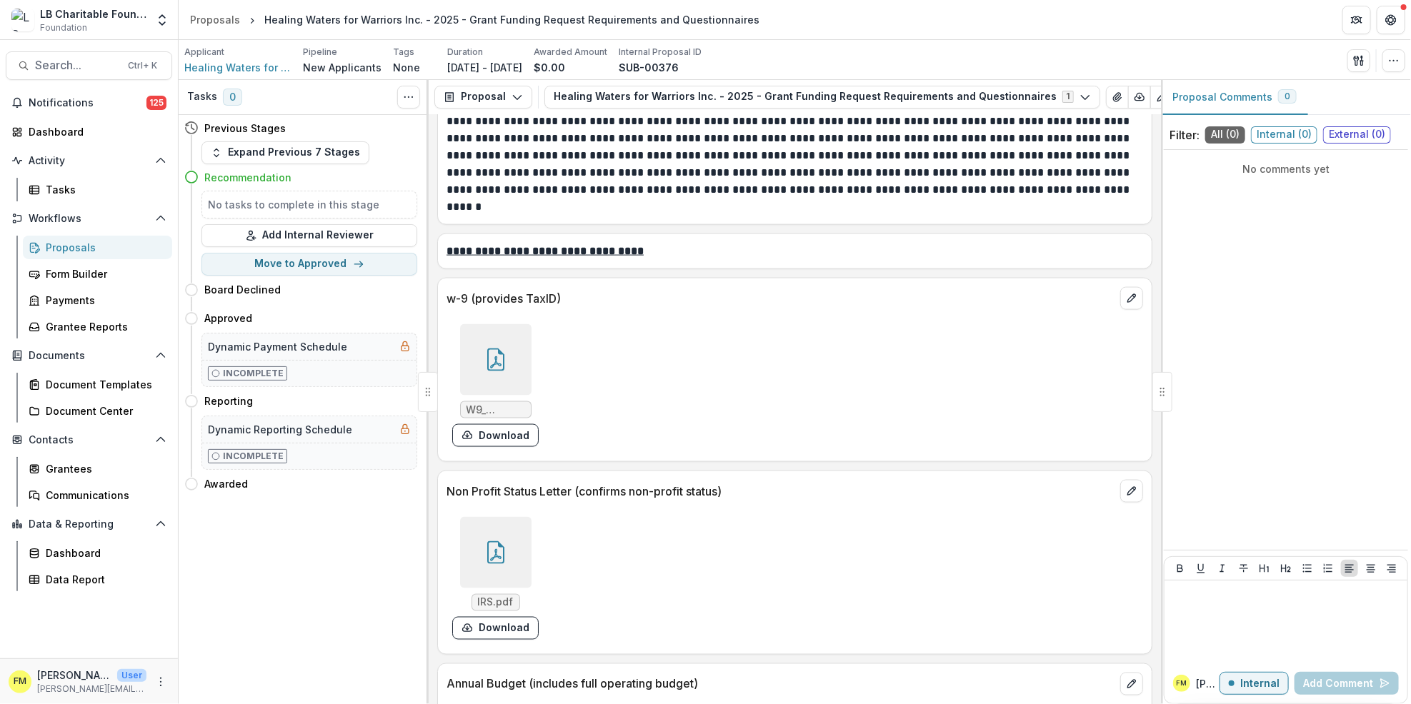
click at [490, 363] on icon at bounding box center [495, 360] width 23 height 23
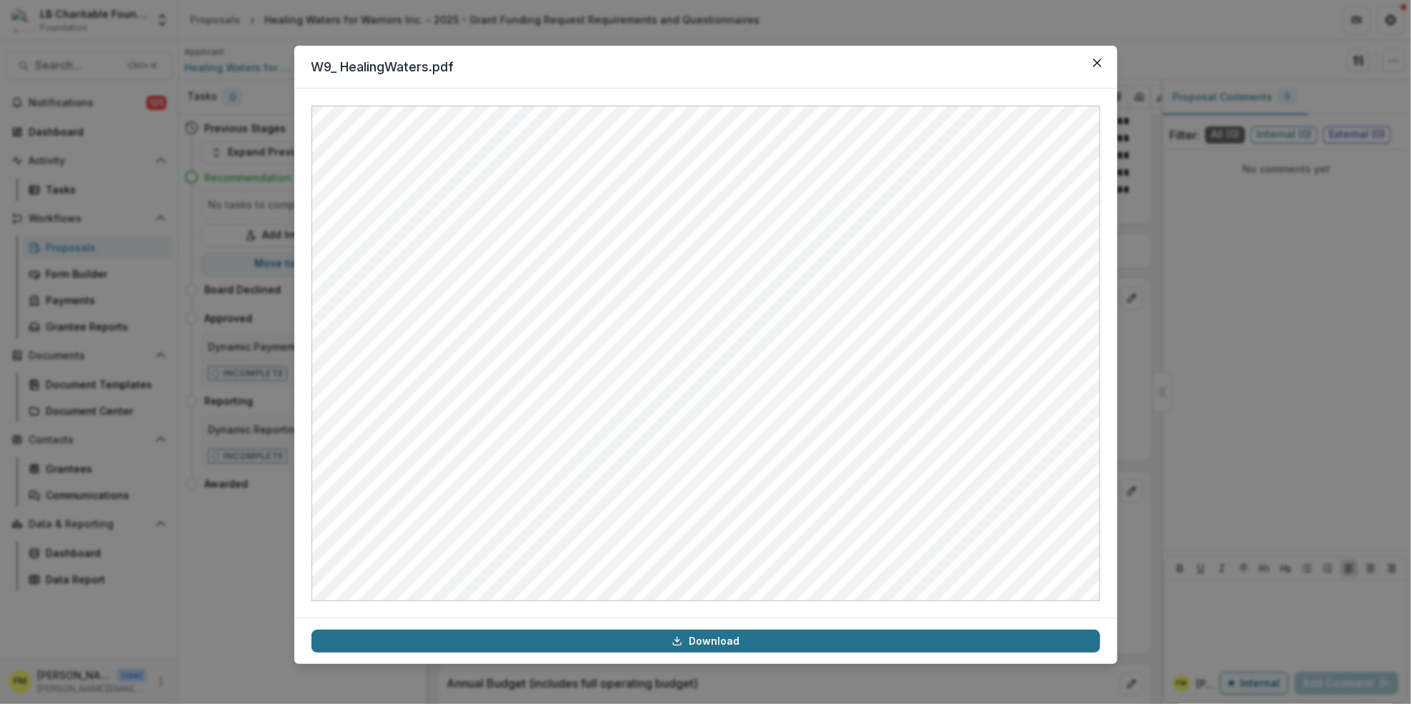
click at [696, 641] on link "Download" at bounding box center [705, 641] width 788 height 23
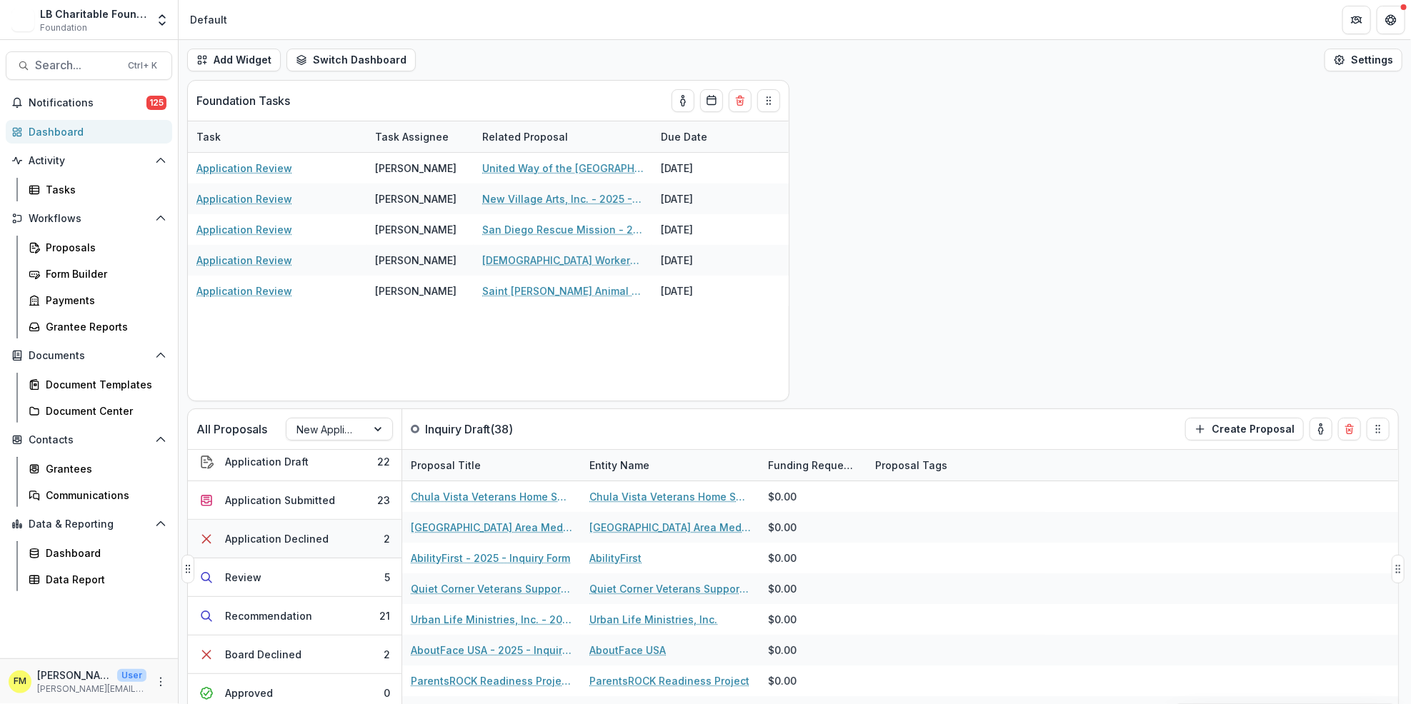
scroll to position [184, 0]
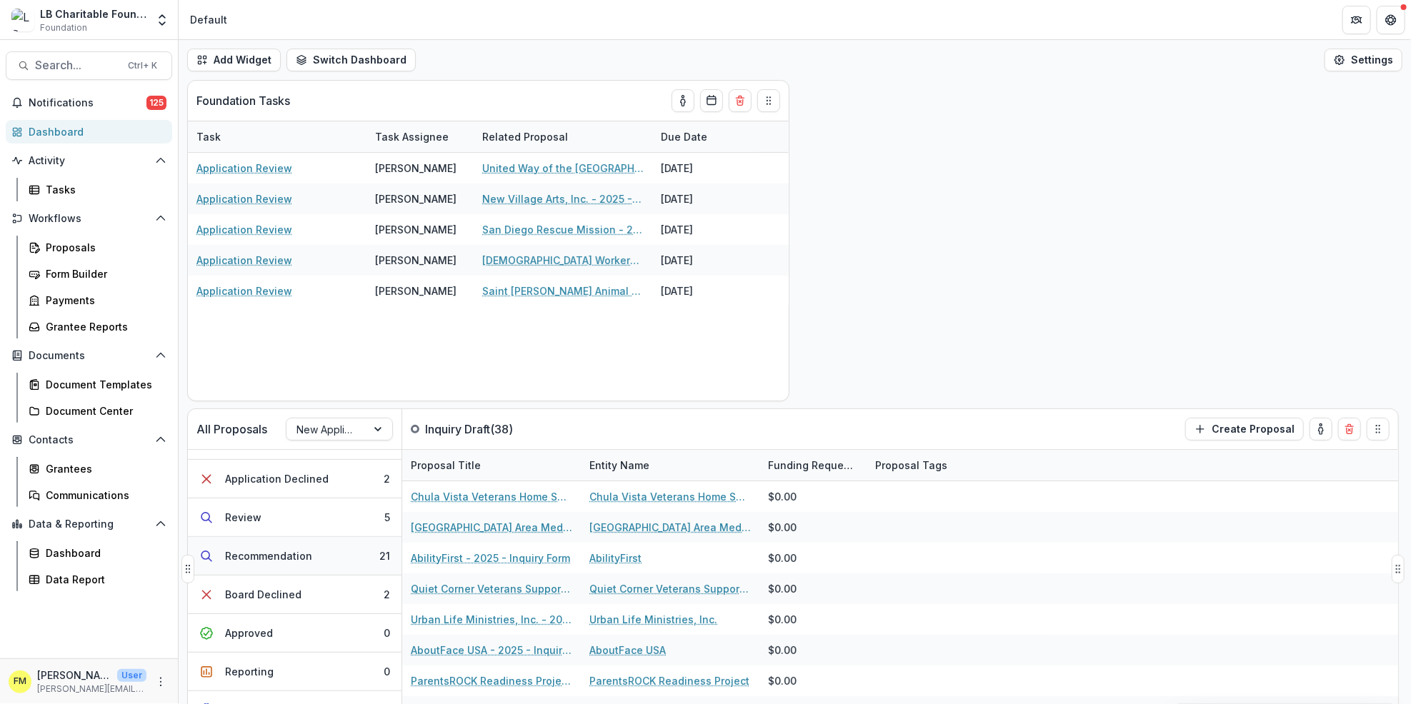
click at [355, 561] on button "Recommendation 21" at bounding box center [295, 556] width 214 height 39
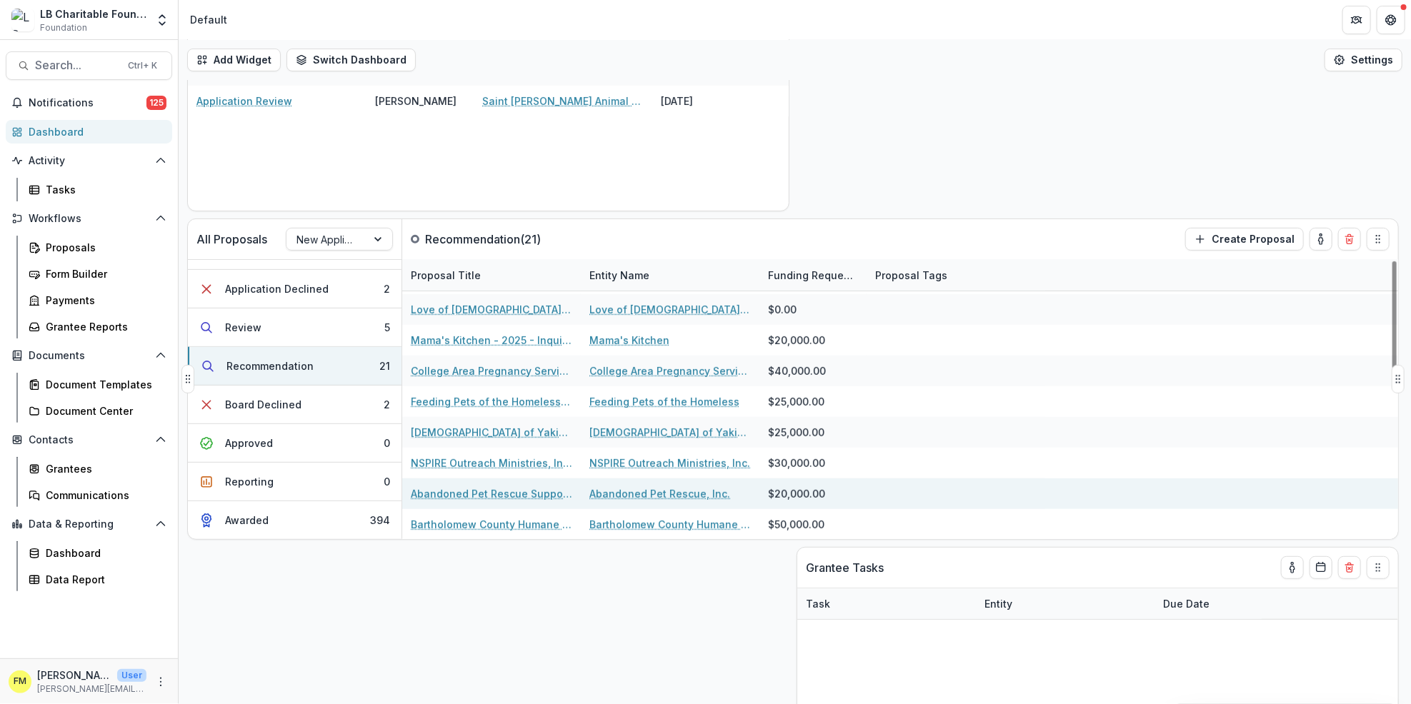
scroll to position [206, 0]
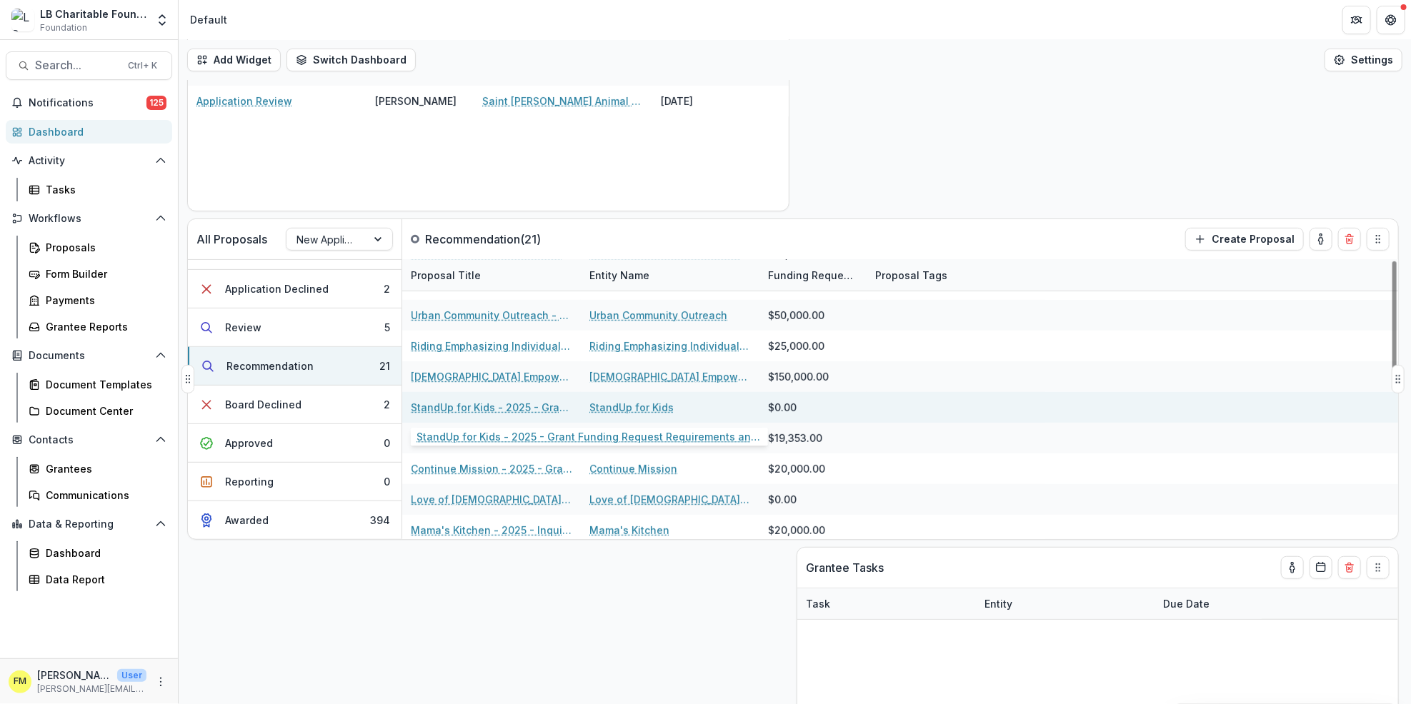
click at [481, 404] on link "StandUp for Kids - 2025 - Grant Funding Request Requirements and Questionnaires…" at bounding box center [491, 407] width 161 height 15
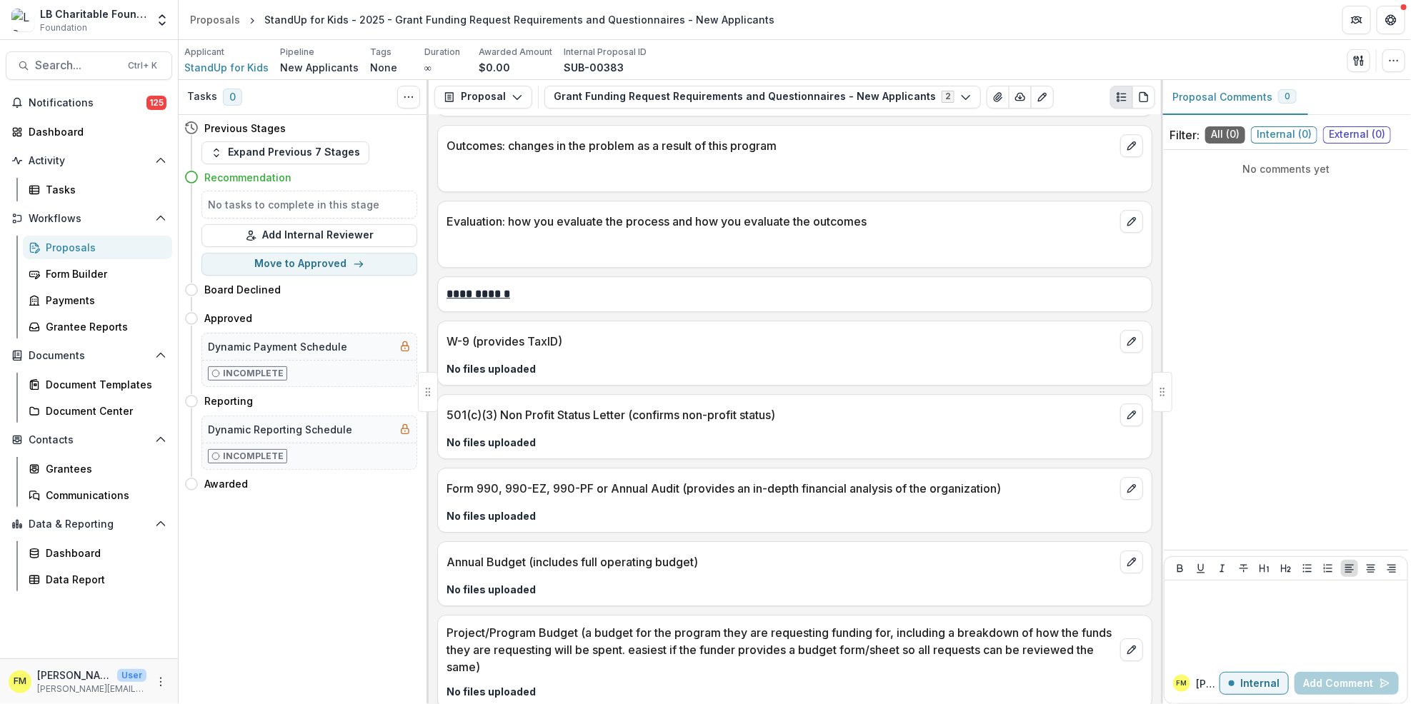
scroll to position [2332, 0]
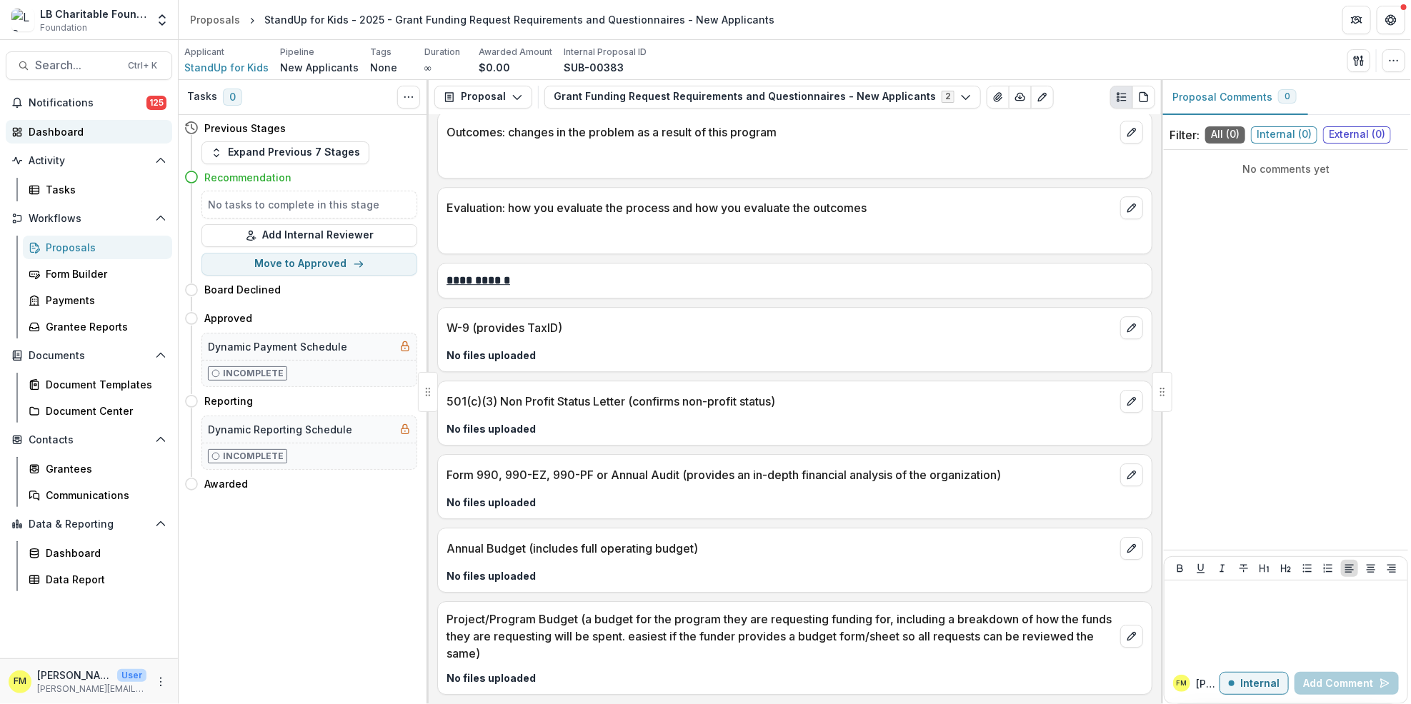
click at [97, 127] on div "Dashboard" at bounding box center [95, 131] width 132 height 15
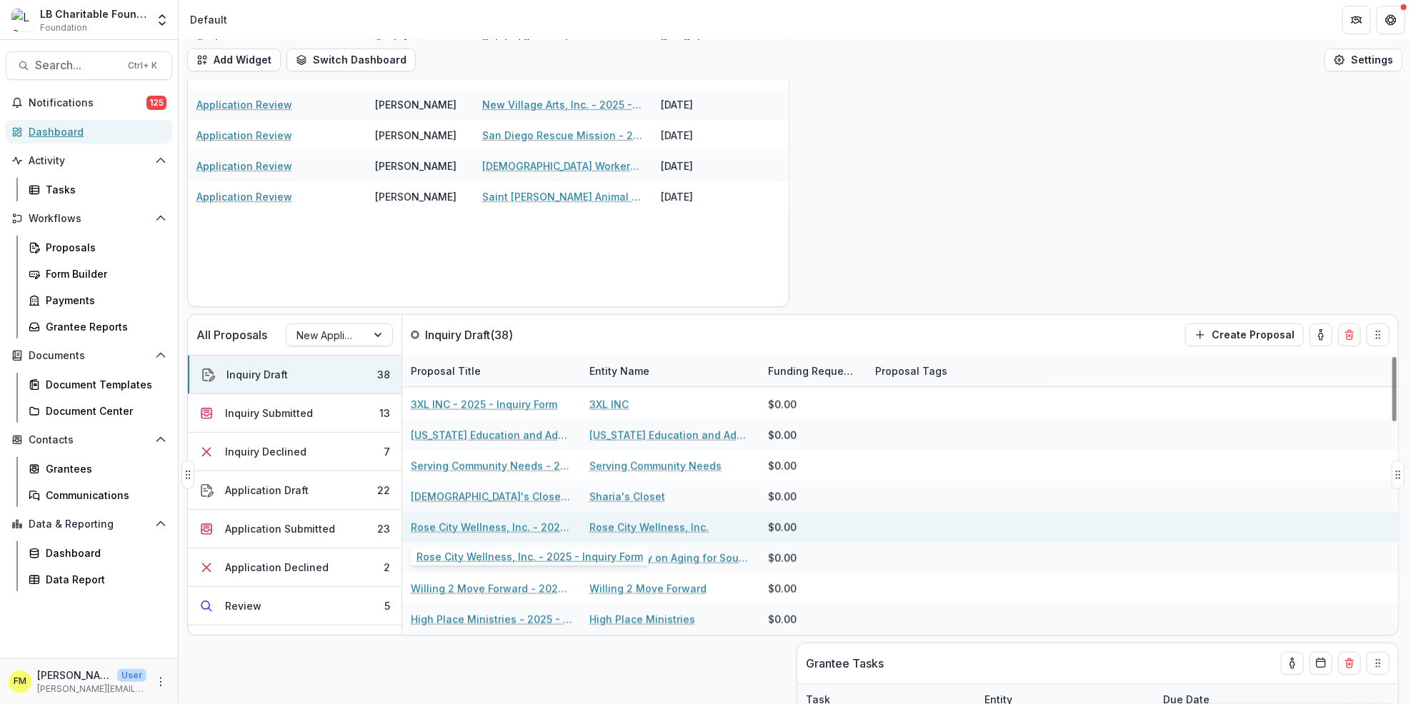
scroll to position [95, 0]
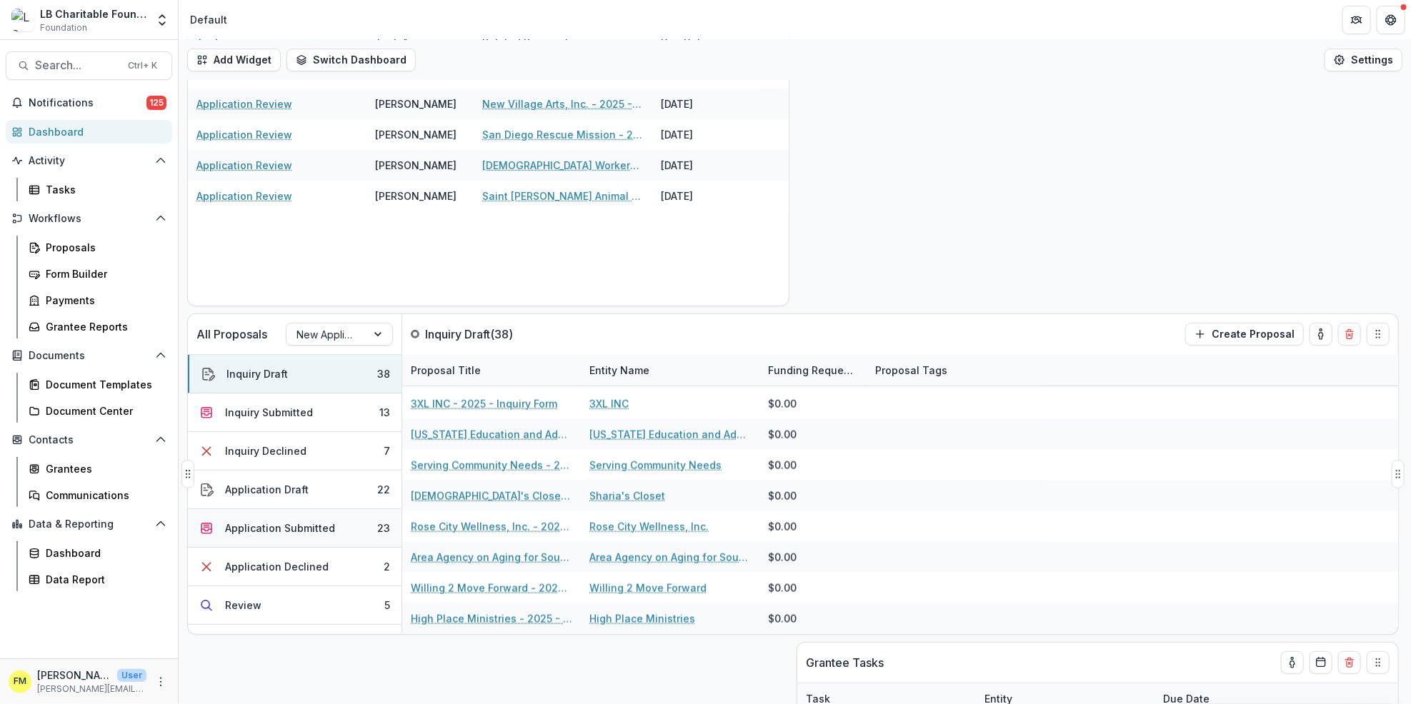
click at [291, 531] on div "Application Submitted" at bounding box center [280, 528] width 110 height 15
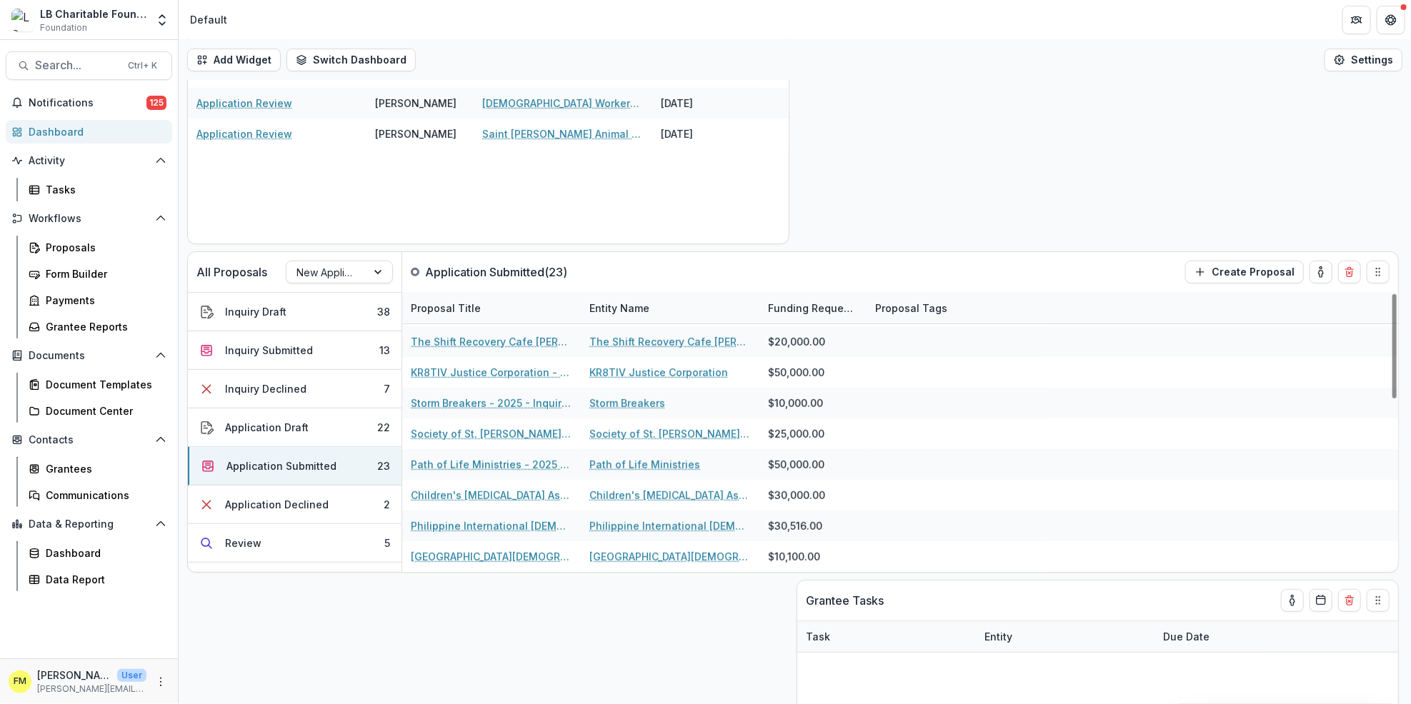
scroll to position [190, 0]
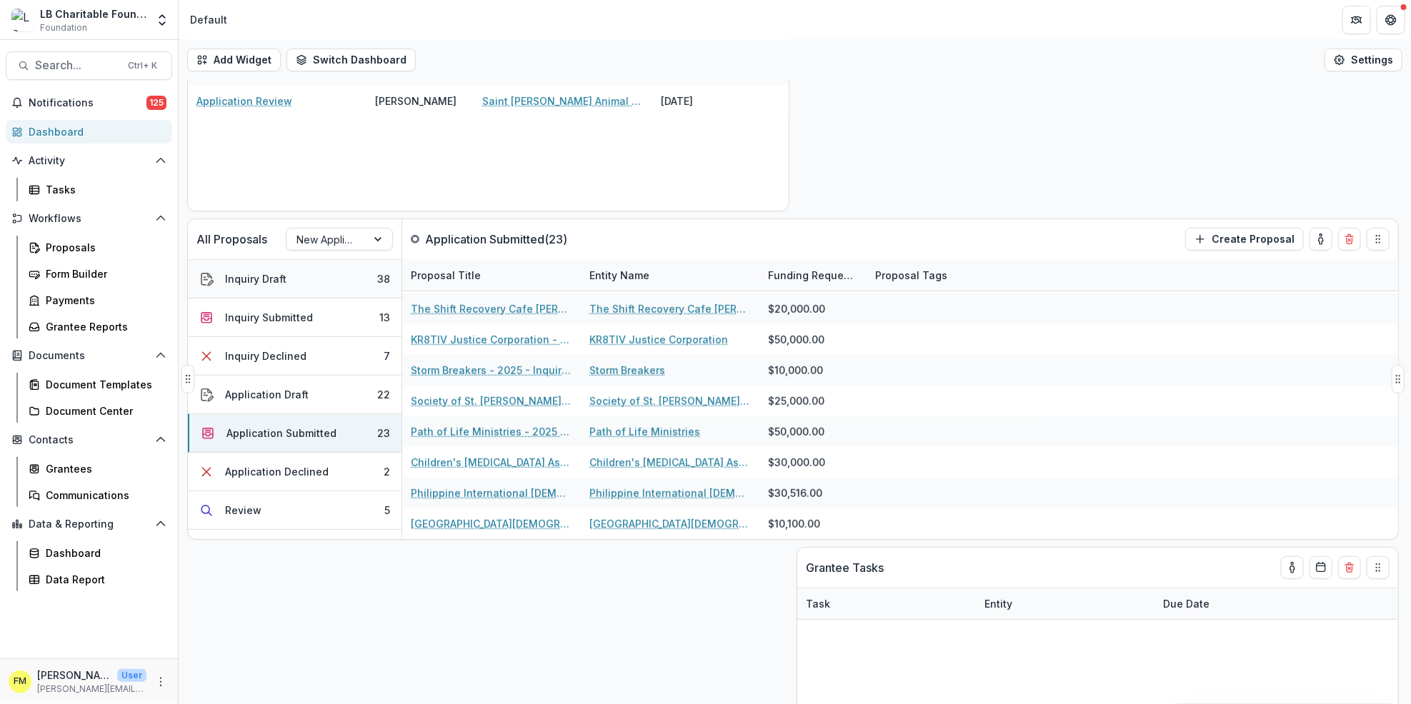
click at [341, 281] on button "Inquiry Draft 38" at bounding box center [295, 279] width 214 height 39
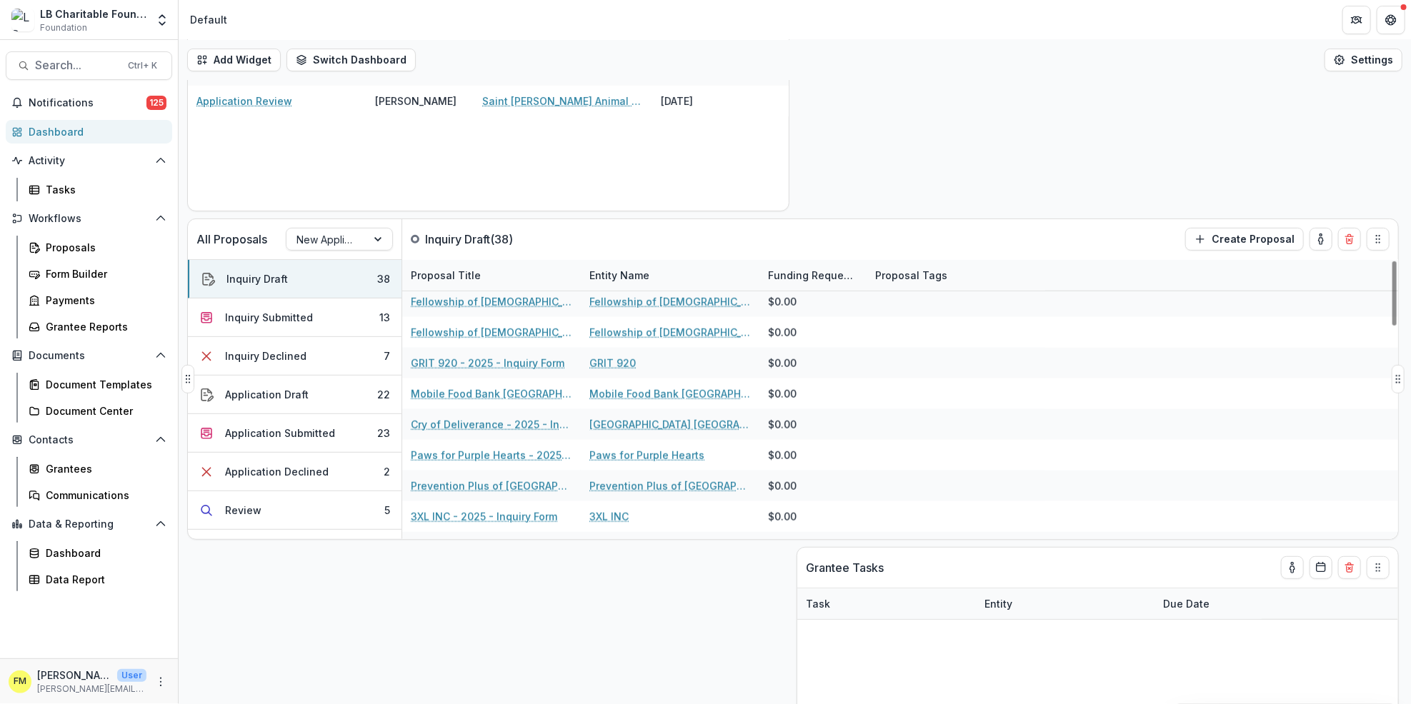
scroll to position [744, 0]
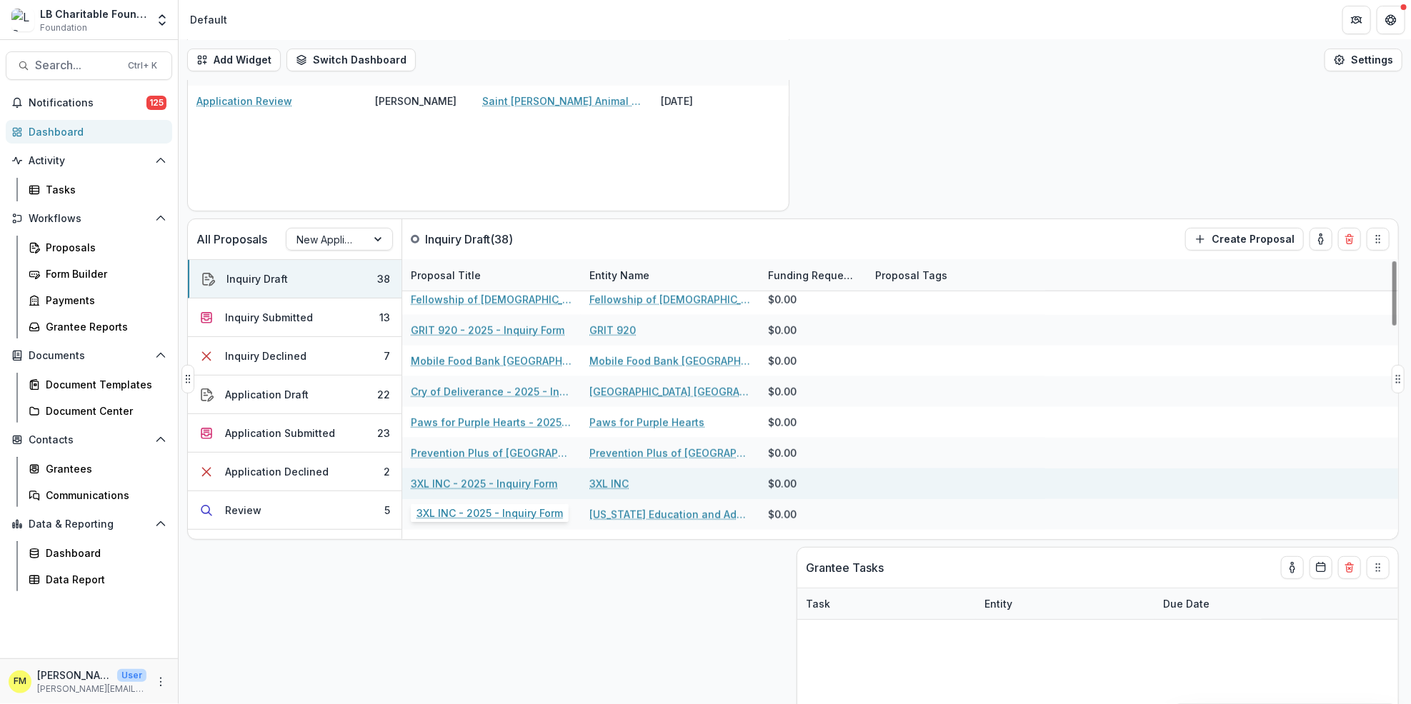
click at [492, 481] on link "3XL INC - 2025 - Inquiry Form" at bounding box center [484, 483] width 146 height 15
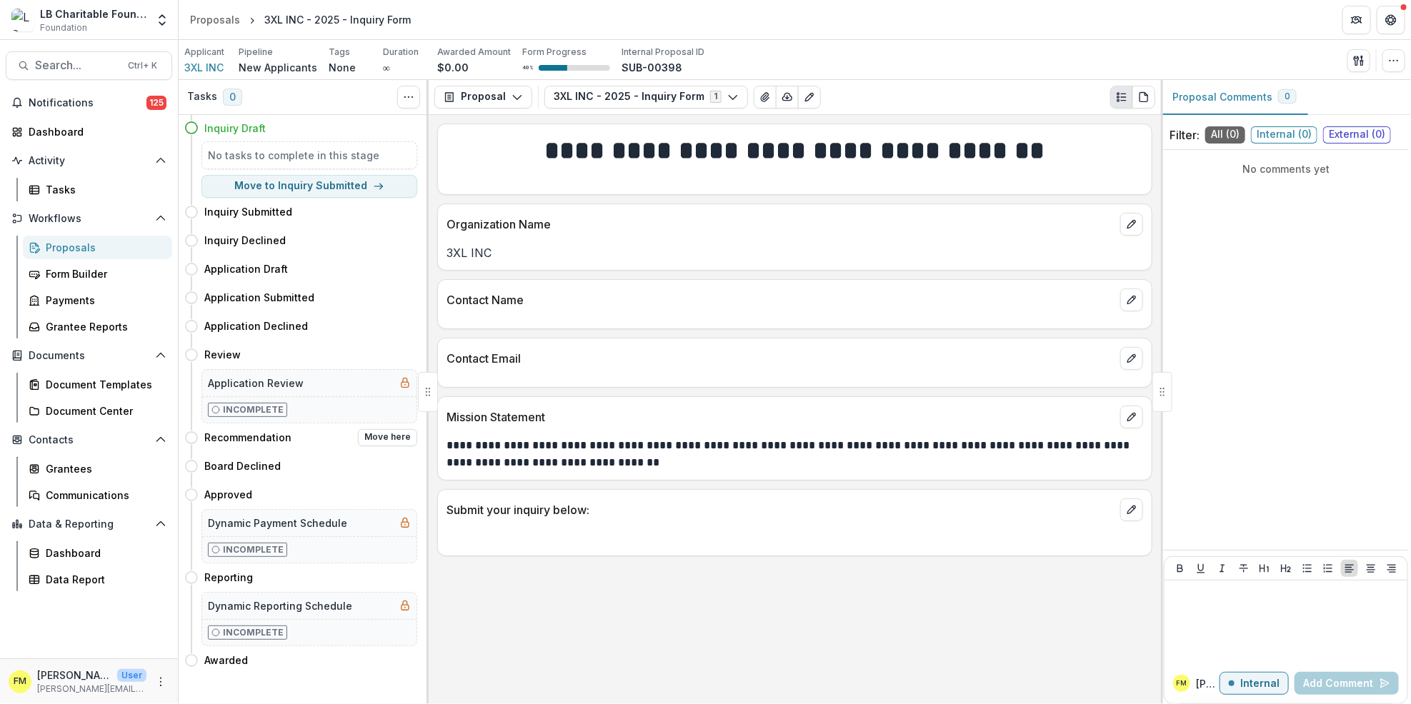
click at [266, 439] on h4 "Recommendation" at bounding box center [247, 437] width 87 height 15
click at [307, 436] on div "Recommendation Move here" at bounding box center [310, 437] width 213 height 17
click at [94, 131] on div "Dashboard" at bounding box center [95, 131] width 132 height 15
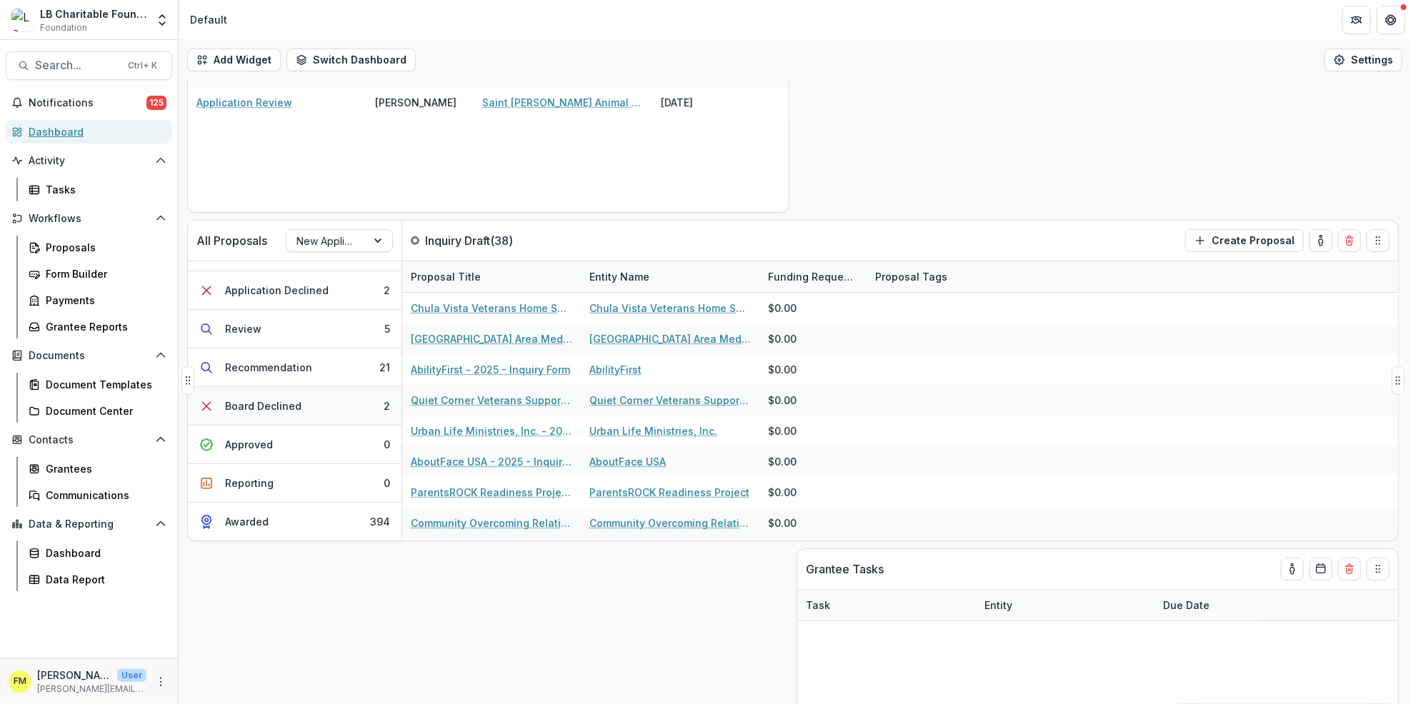
scroll to position [190, 0]
click at [301, 326] on button "Review 5" at bounding box center [295, 328] width 214 height 39
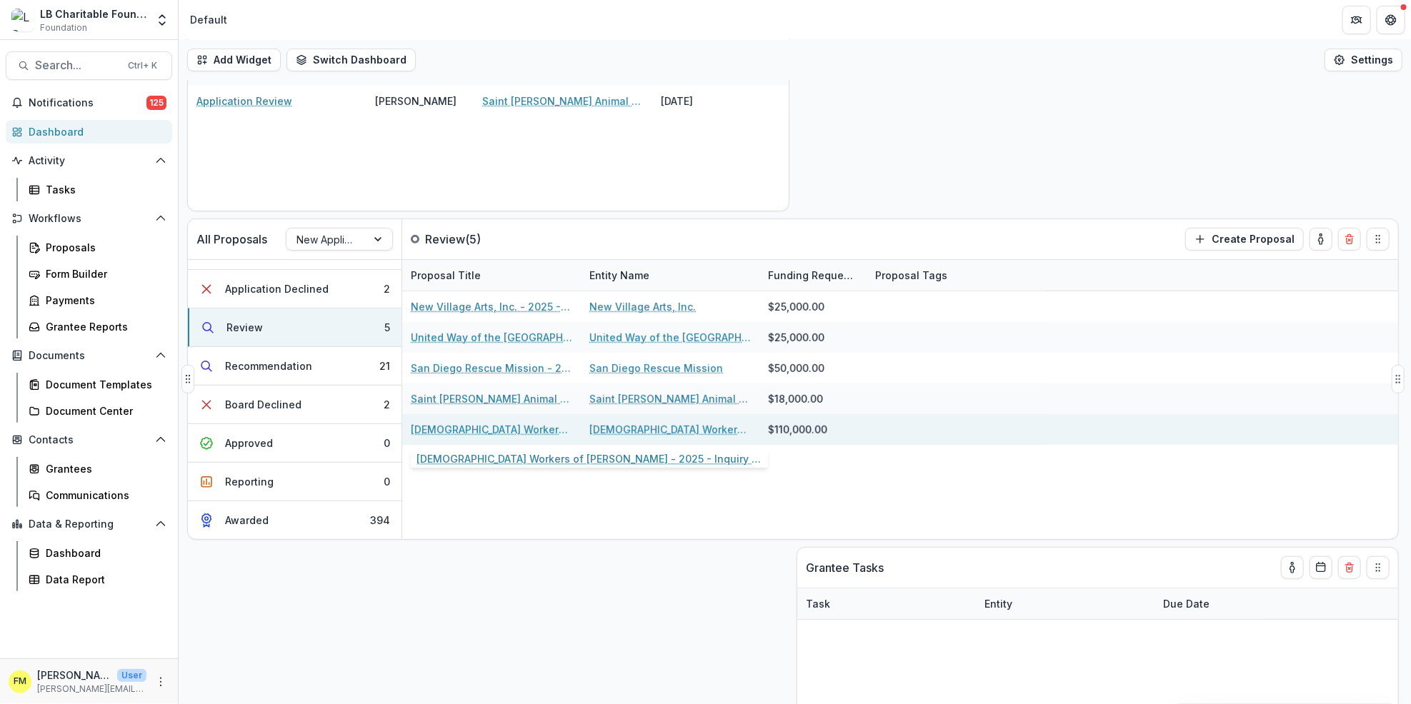
click at [515, 425] on link "[DEMOGRAPHIC_DATA] Workers of [PERSON_NAME] - 2025 - Inquiry Form" at bounding box center [491, 429] width 161 height 15
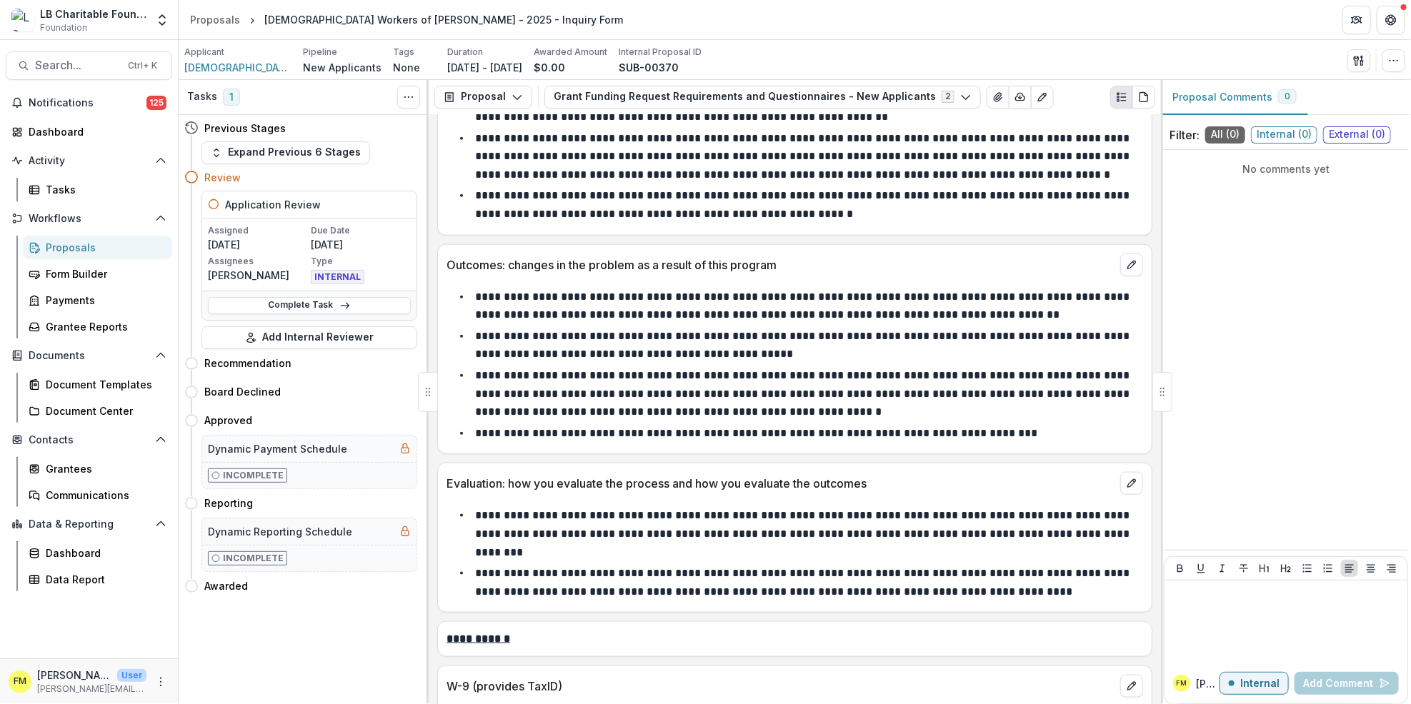
scroll to position [6951, 0]
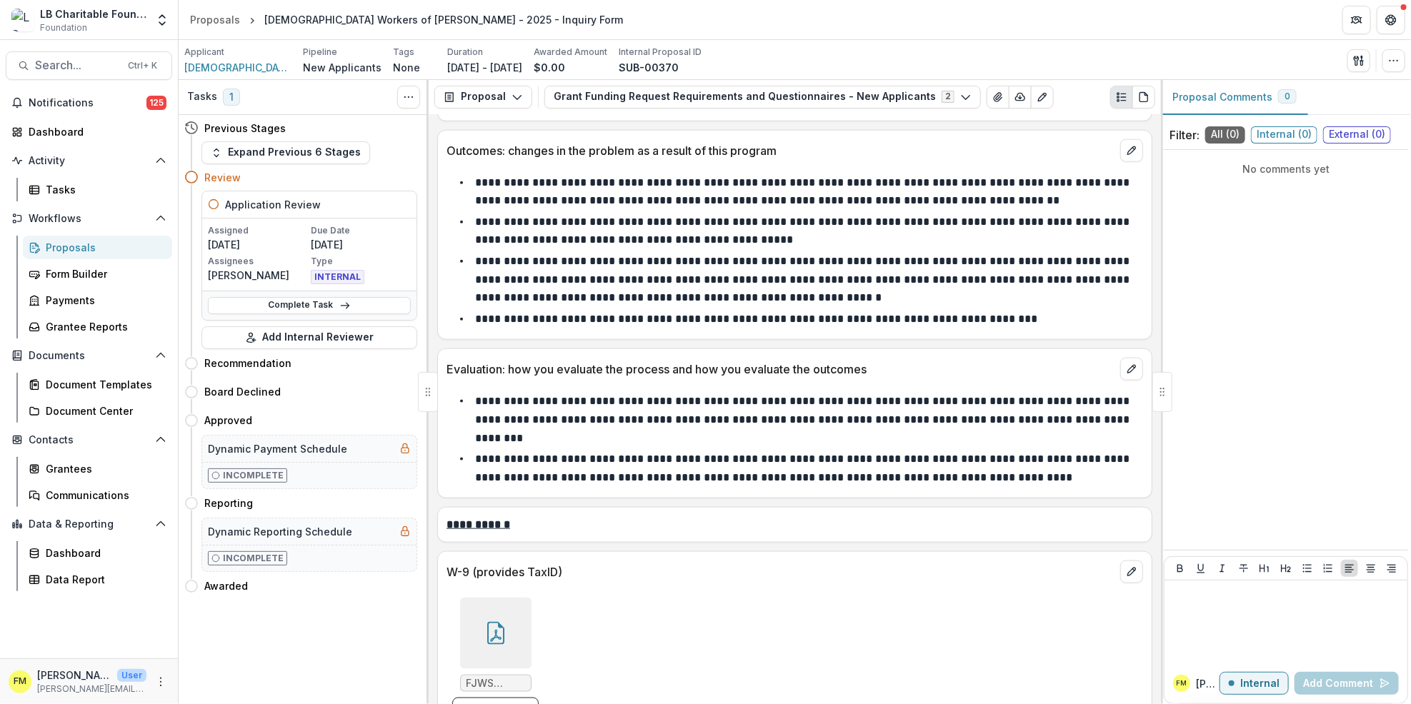
click at [491, 622] on icon at bounding box center [495, 633] width 23 height 23
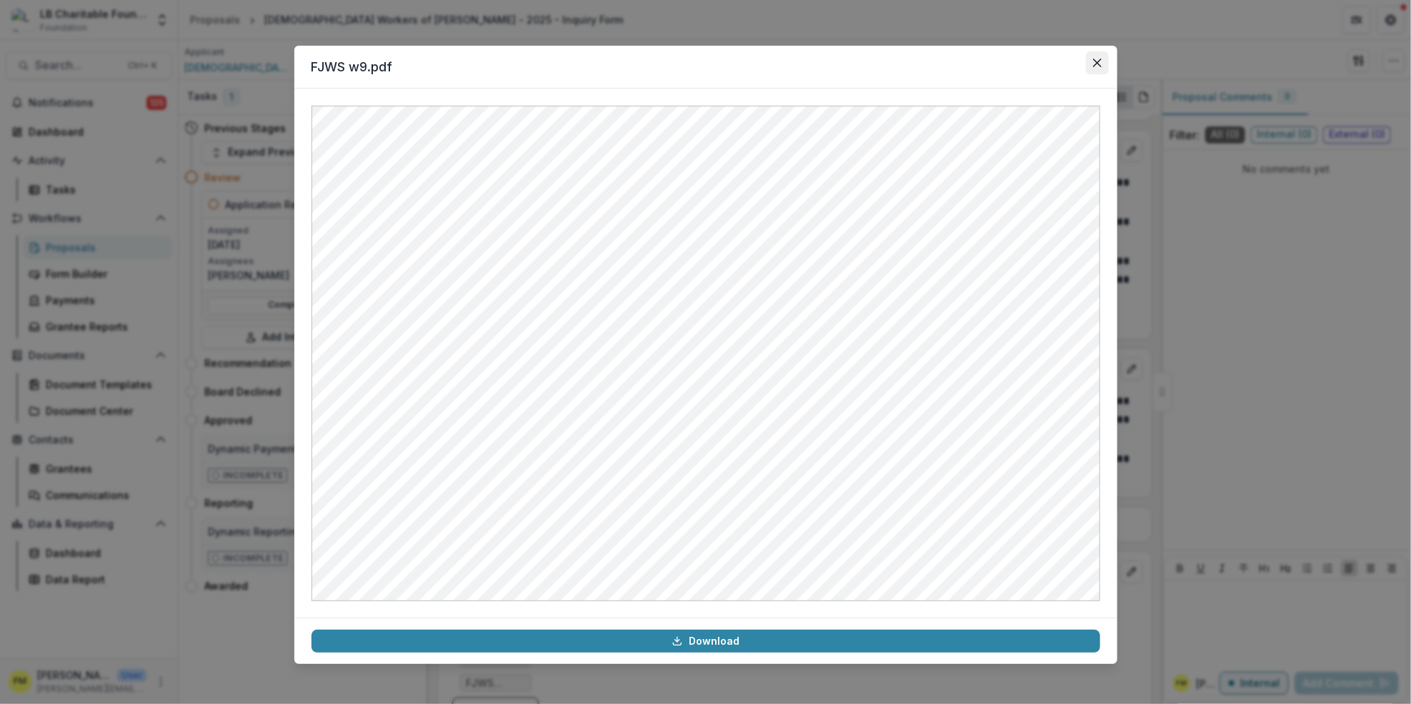
click at [1091, 57] on button "Close" at bounding box center [1097, 62] width 23 height 23
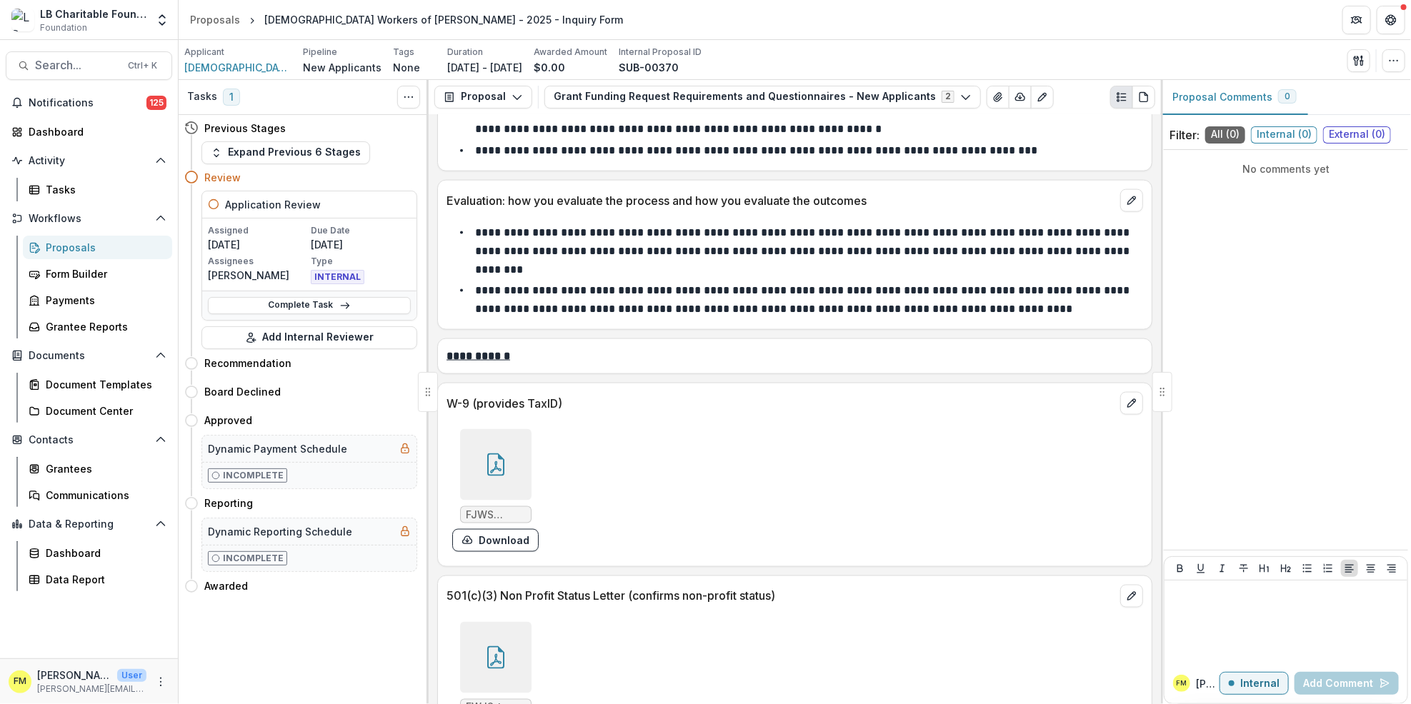
scroll to position [7237, 0]
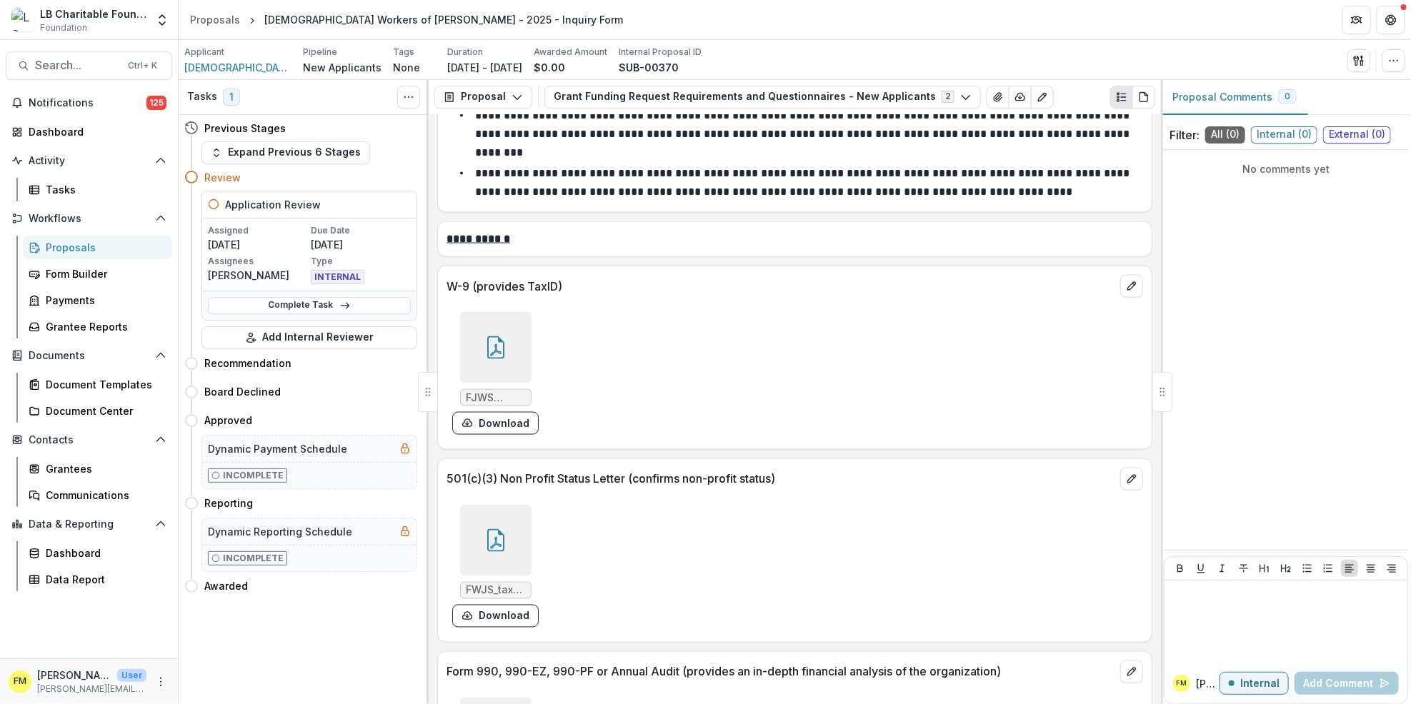
drag, startPoint x: 494, startPoint y: 509, endPoint x: 491, endPoint y: 520, distance: 11.1
click at [491, 520] on div at bounding box center [495, 540] width 71 height 71
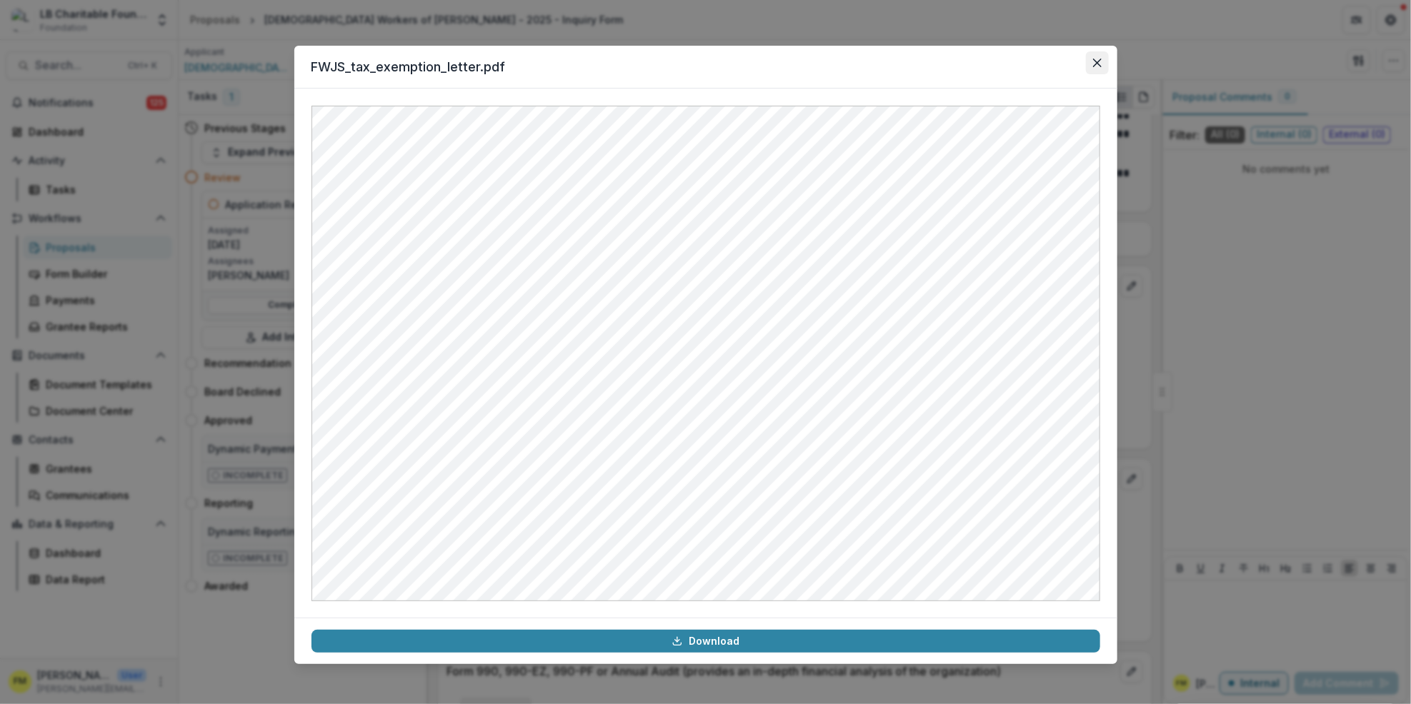
click at [1093, 59] on icon "Close" at bounding box center [1097, 63] width 9 height 9
